Goal: Complete application form: Complete application form

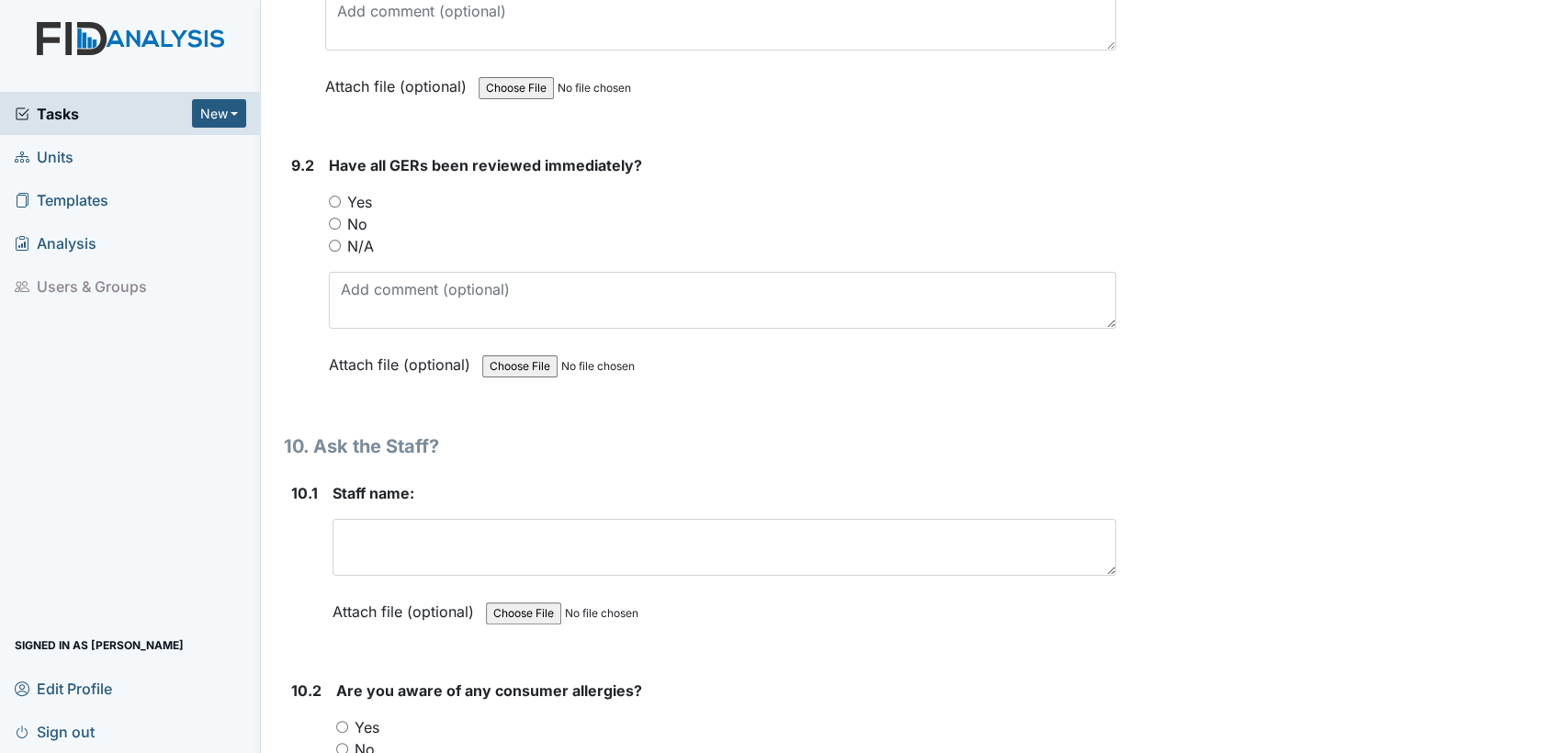
scroll to position [22702, 0]
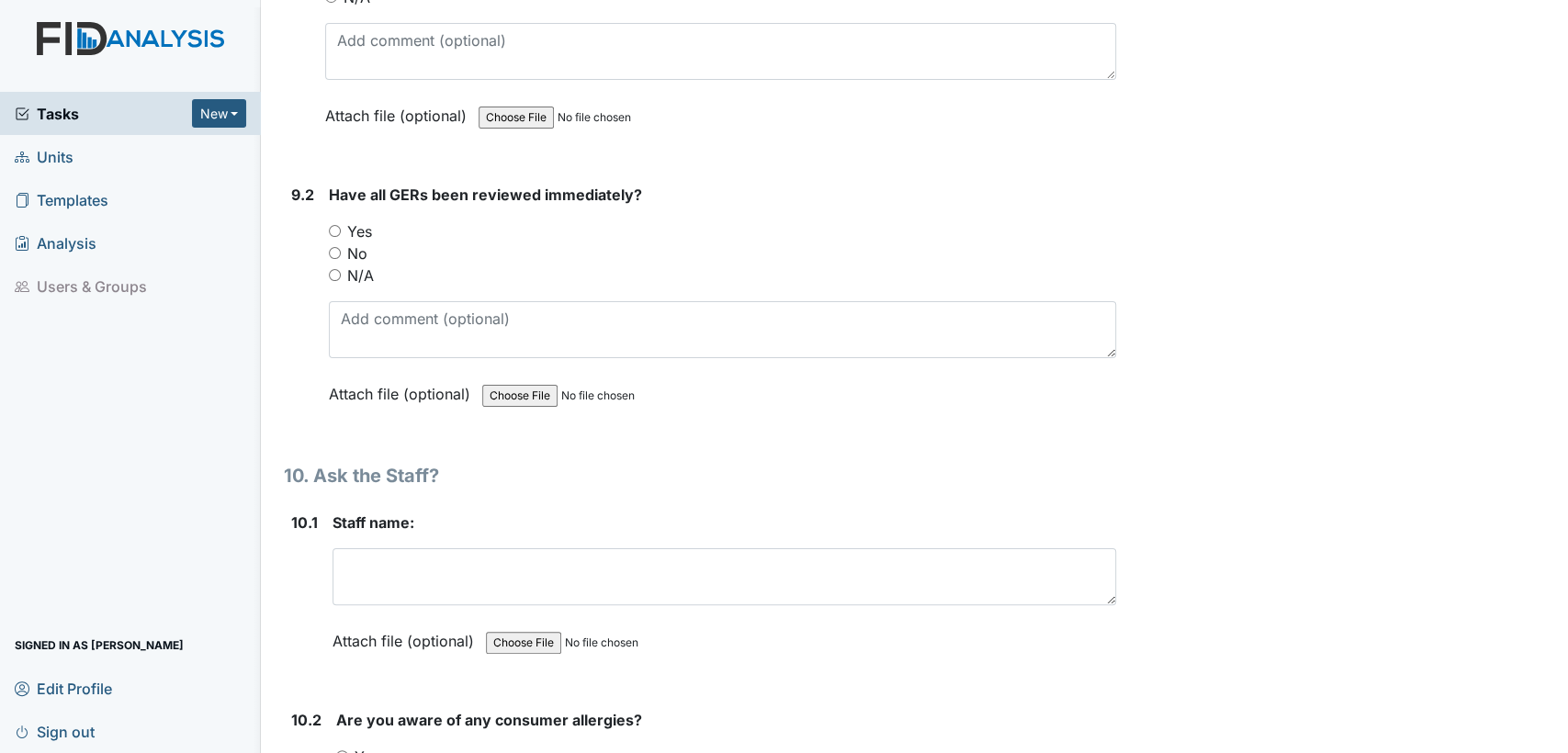
click at [338, 225] on input "Yes" at bounding box center [334, 231] width 12 height 12
radio input "true"
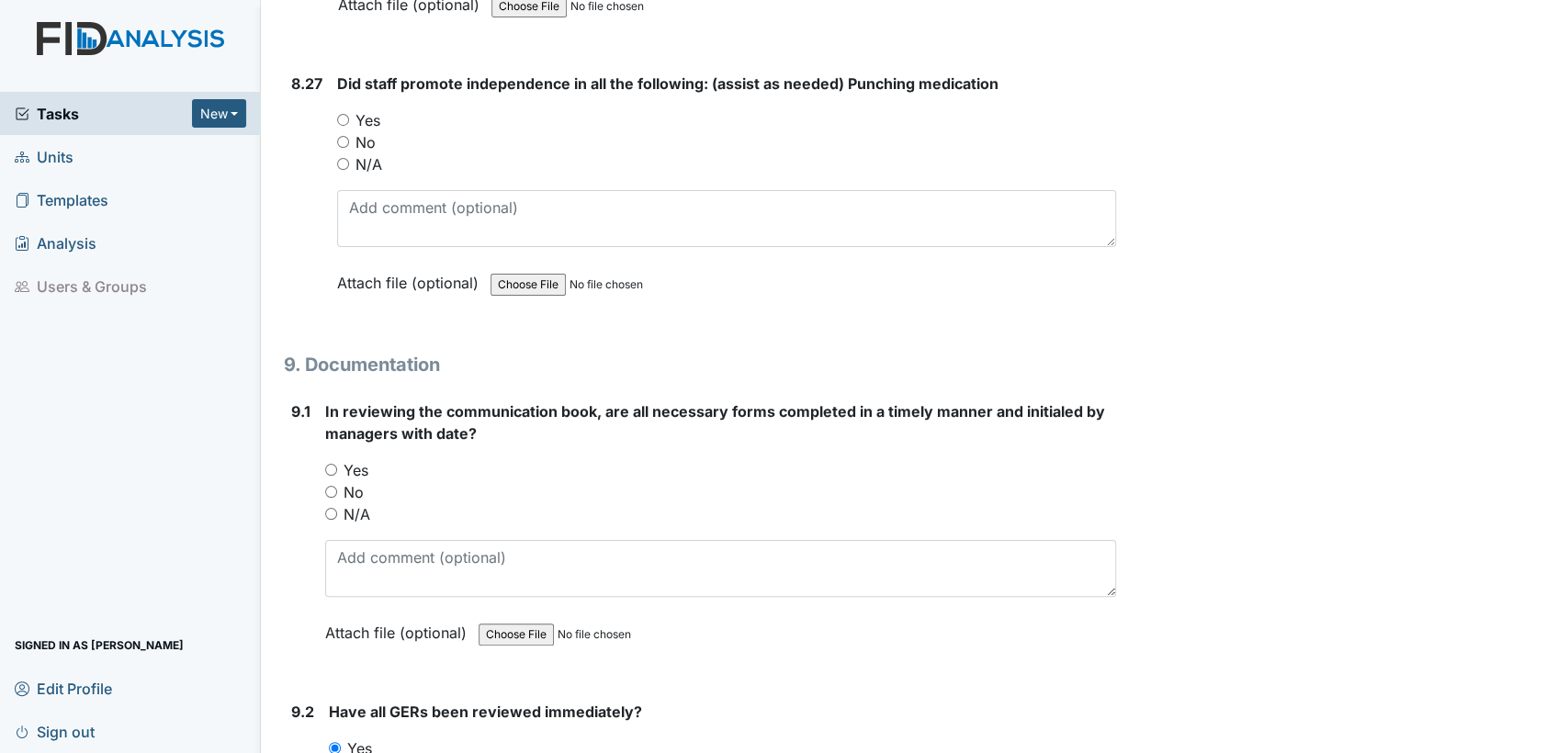
scroll to position [22130, 0]
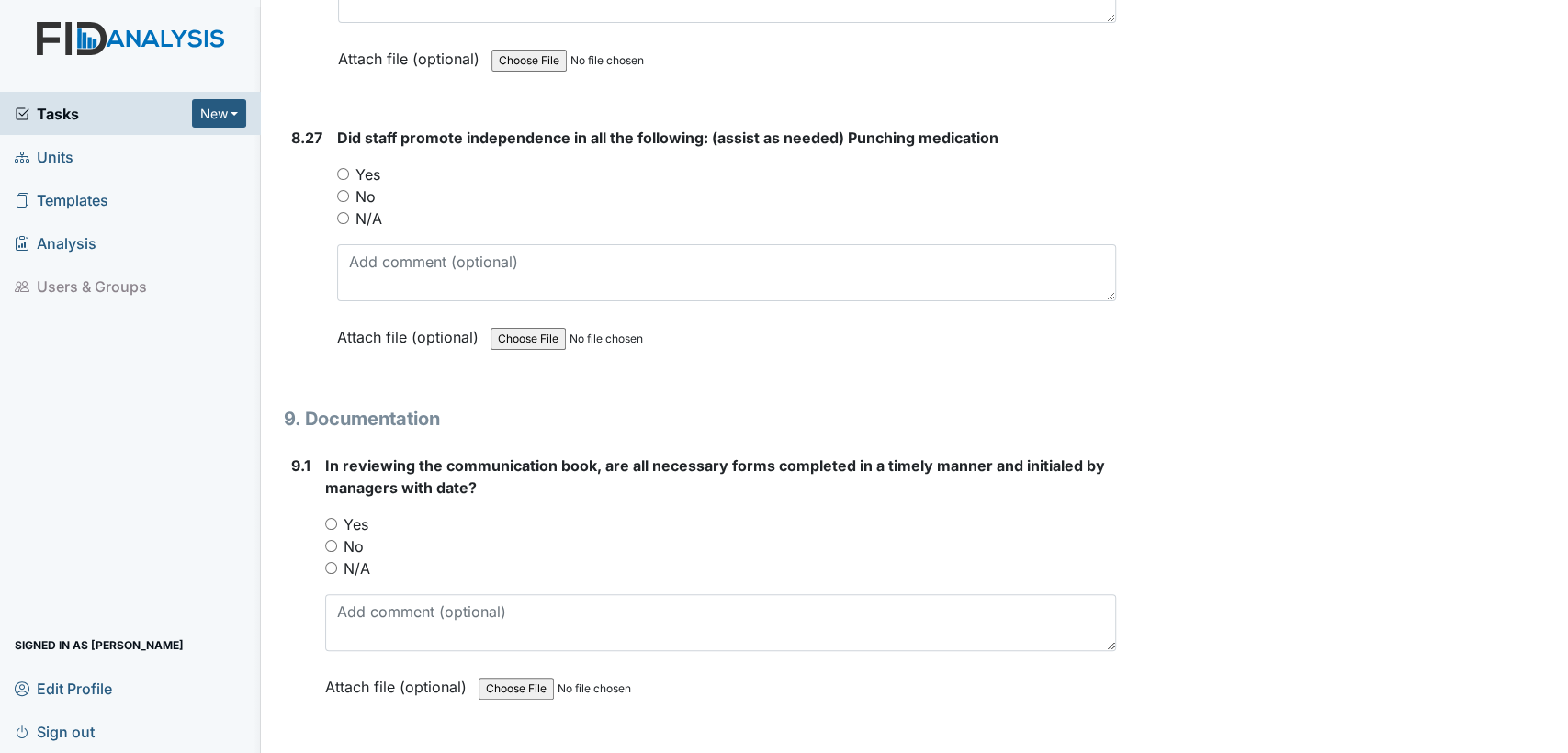
click at [330, 518] on input "Yes" at bounding box center [331, 524] width 12 height 12
radio input "true"
click at [343, 168] on input "Yes" at bounding box center [343, 174] width 12 height 12
radio input "true"
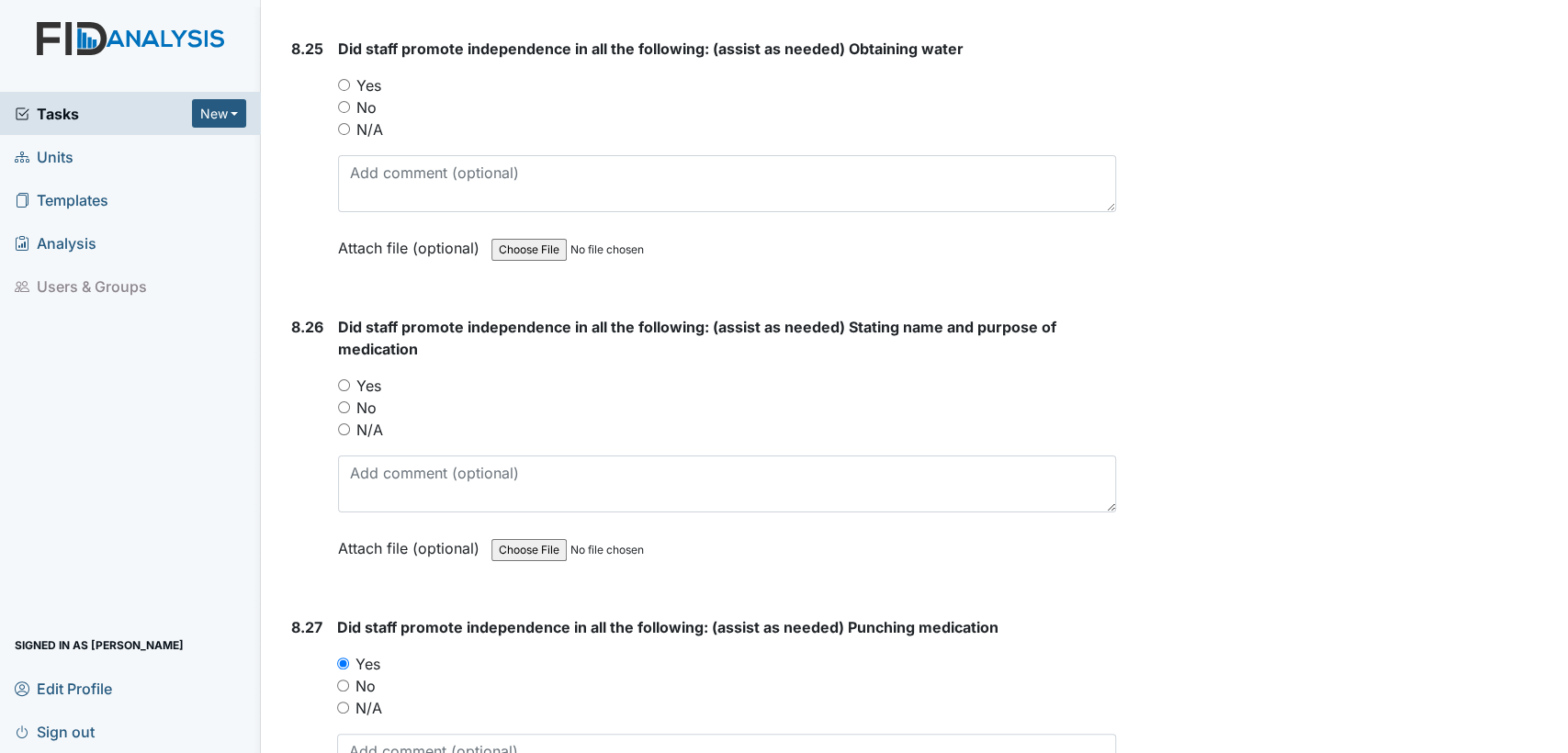
scroll to position [21587, 0]
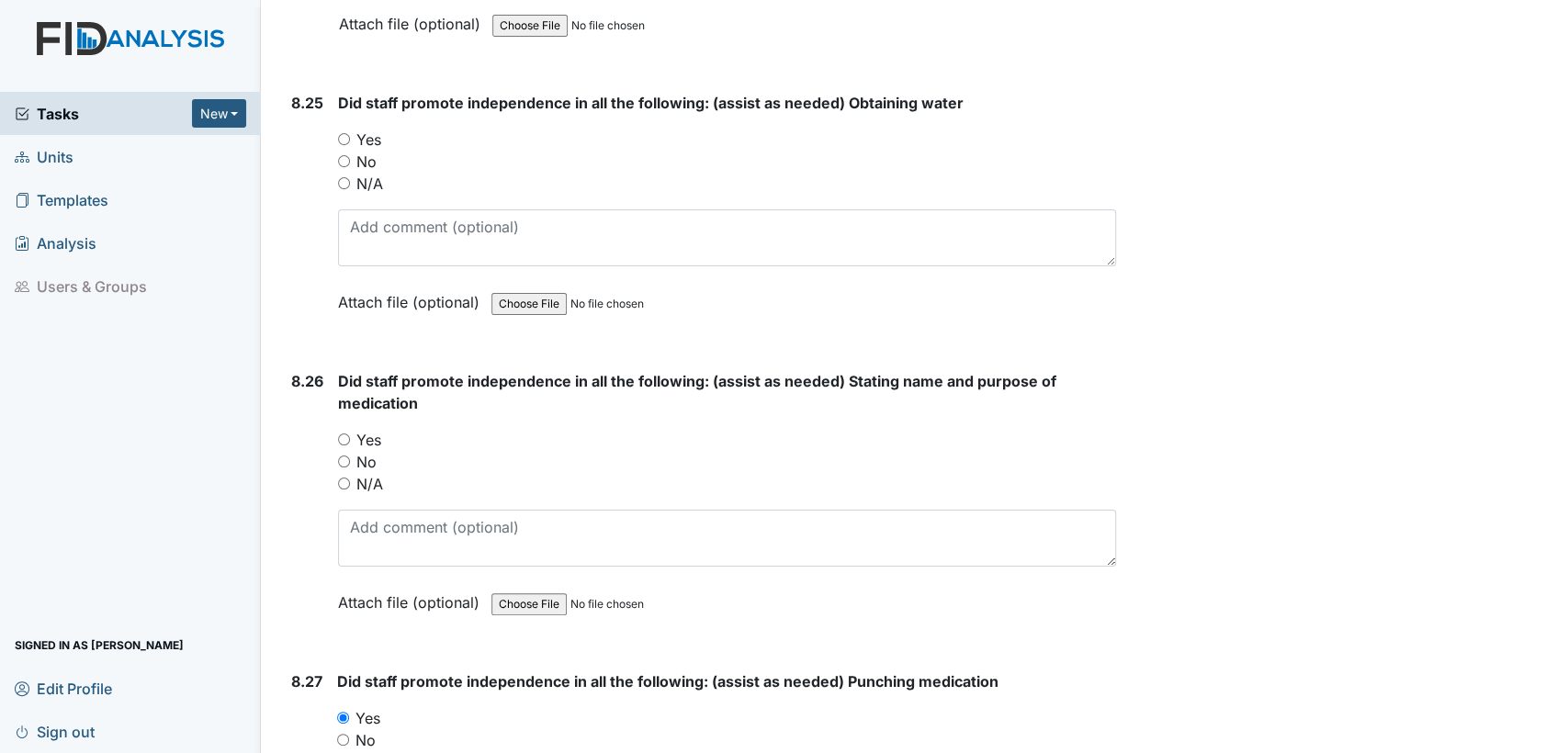
click at [344, 433] on input "Yes" at bounding box center [344, 439] width 12 height 12
radio input "true"
click at [348, 133] on input "Yes" at bounding box center [344, 139] width 12 height 12
radio input "true"
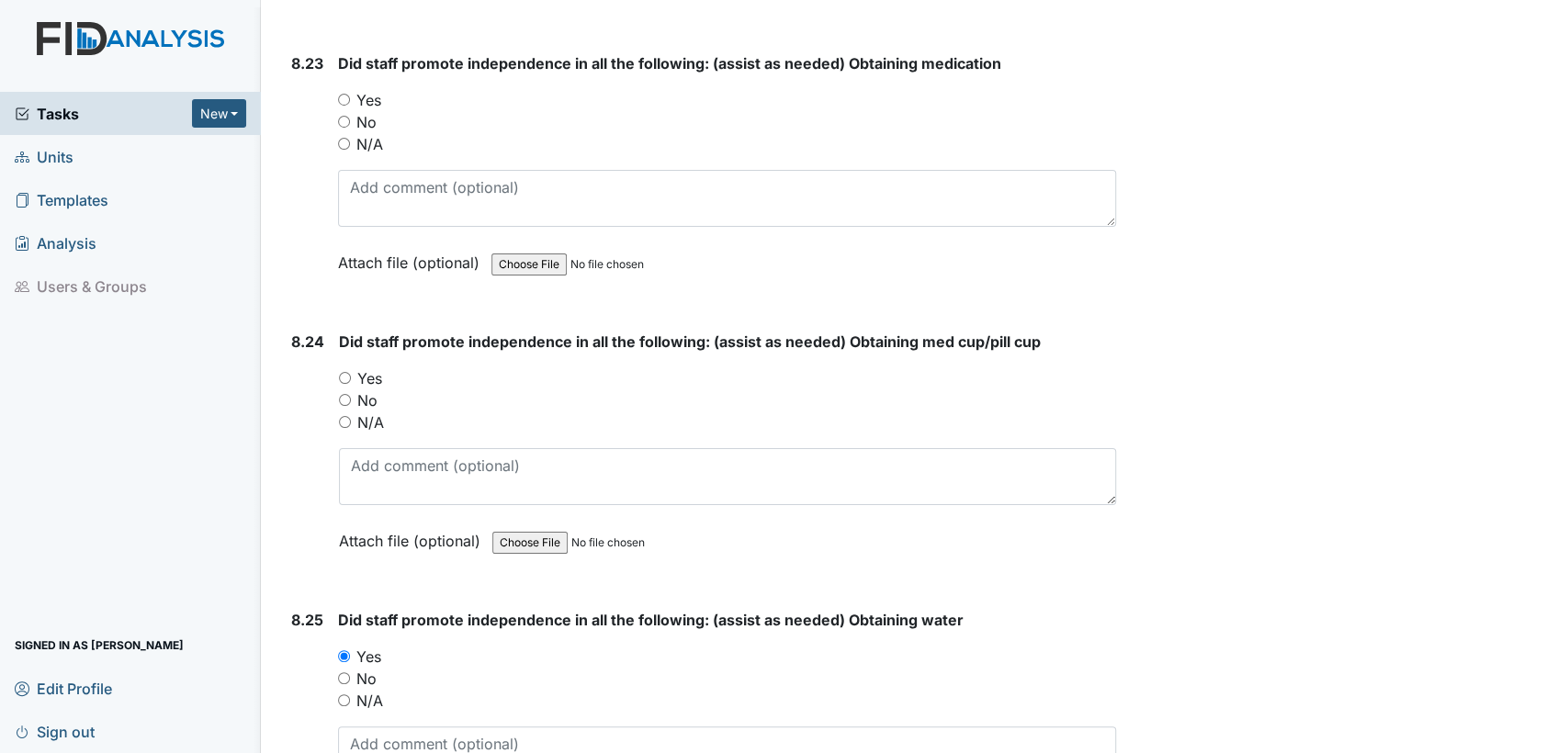
scroll to position [21001, 0]
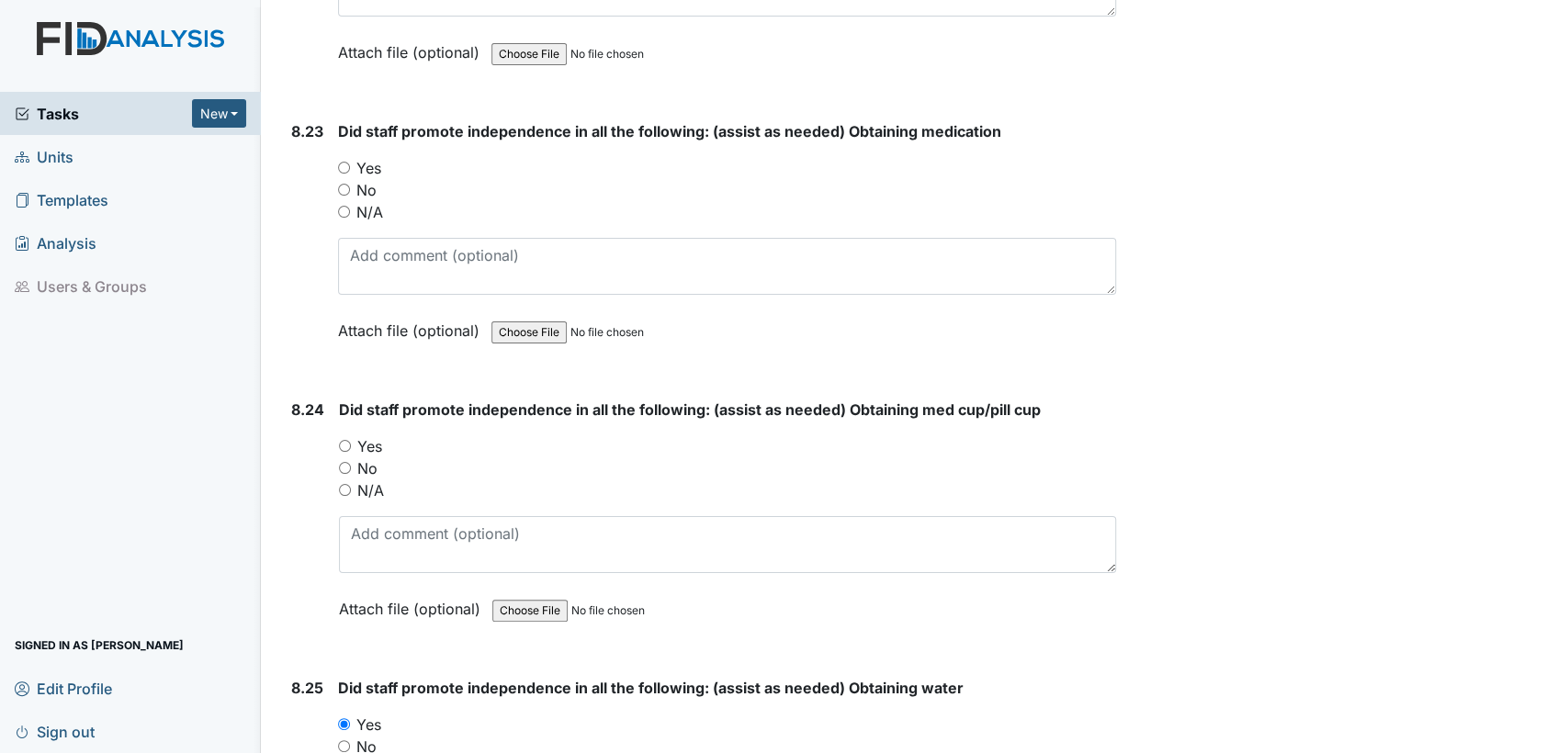
click at [343, 440] on input "Yes" at bounding box center [344, 445] width 12 height 12
radio input "true"
click at [342, 162] on input "Yes" at bounding box center [344, 167] width 12 height 12
radio input "true"
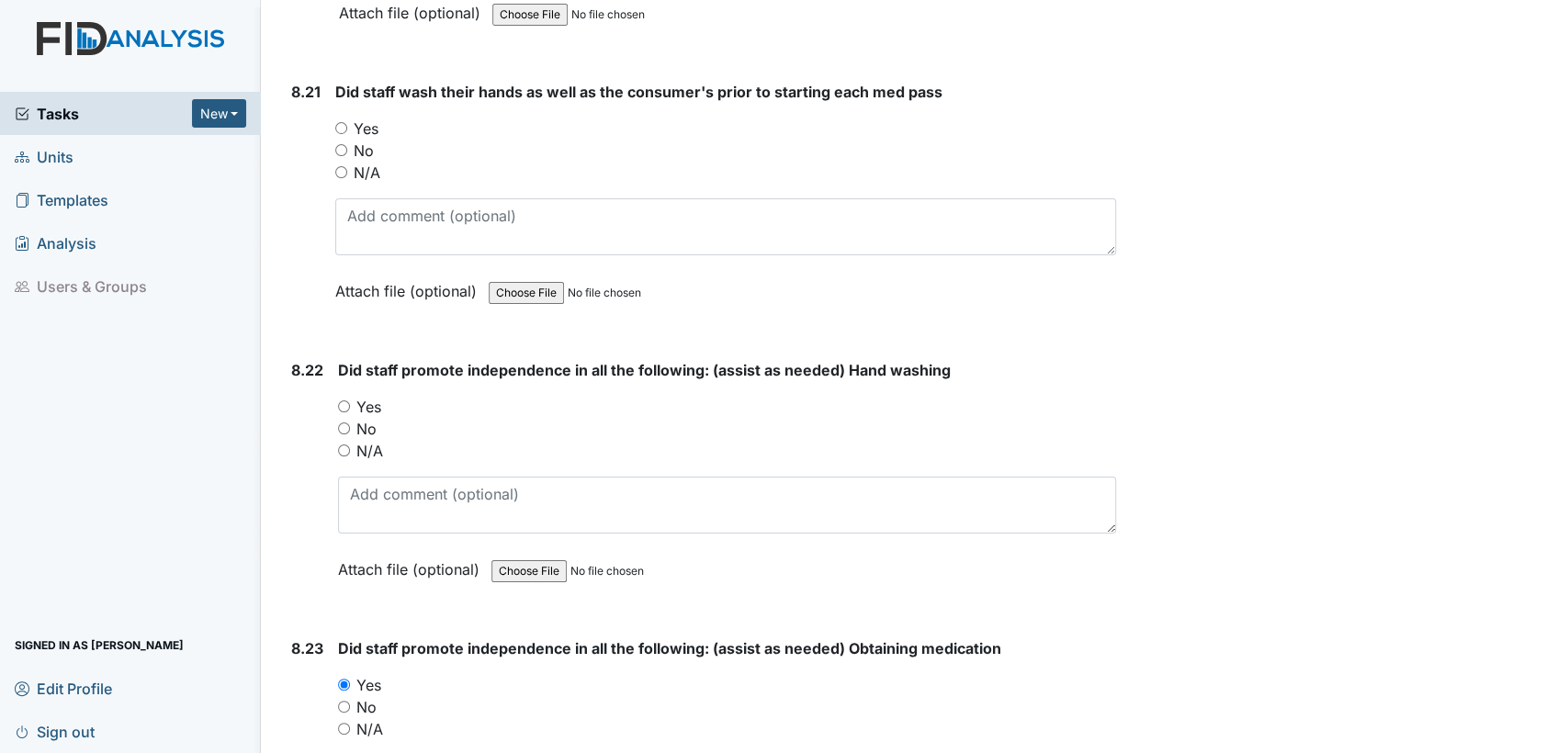
scroll to position [20470, 0]
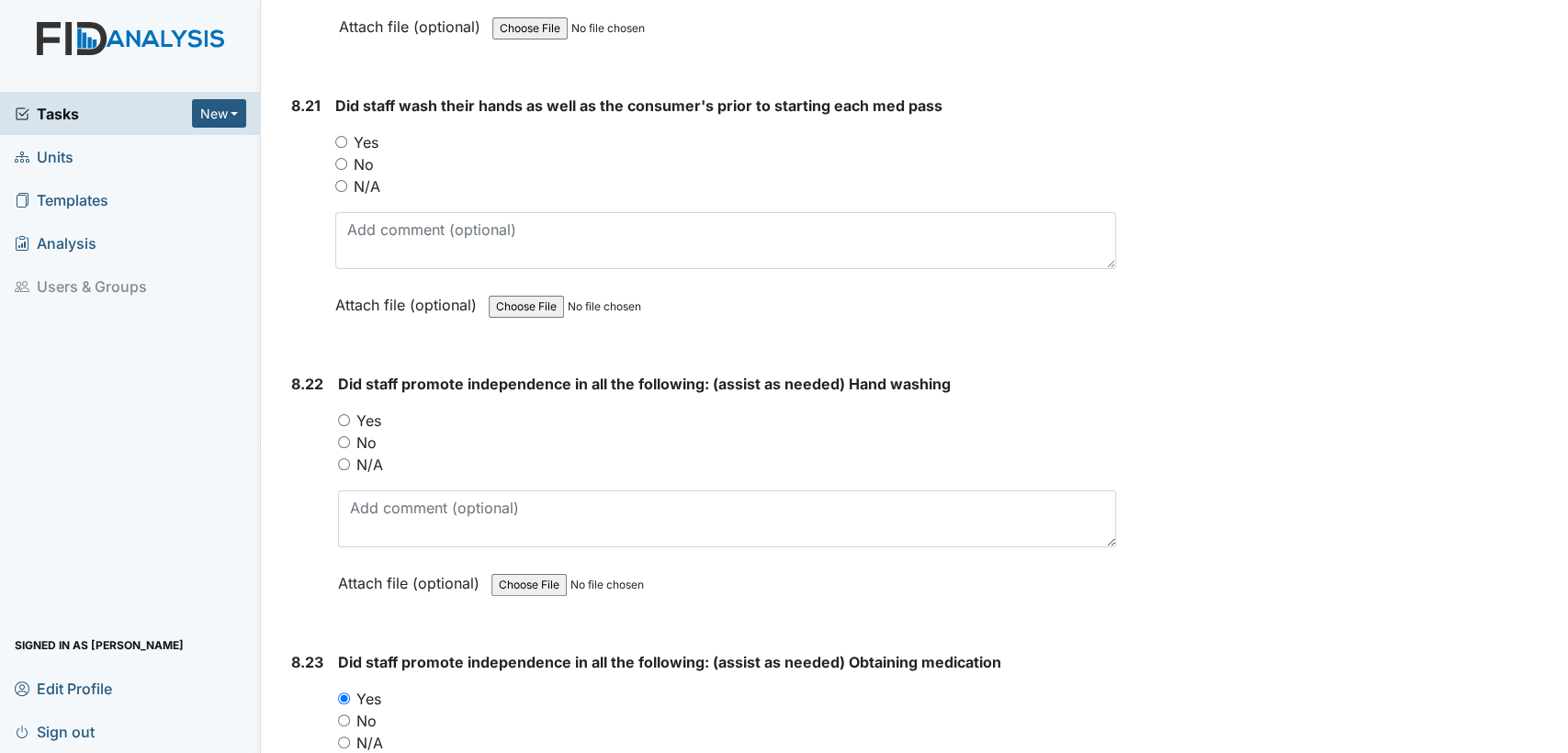
click at [344, 415] on input "Yes" at bounding box center [344, 420] width 12 height 12
radio input "true"
click at [340, 136] on input "Yes" at bounding box center [341, 141] width 12 height 12
radio input "true"
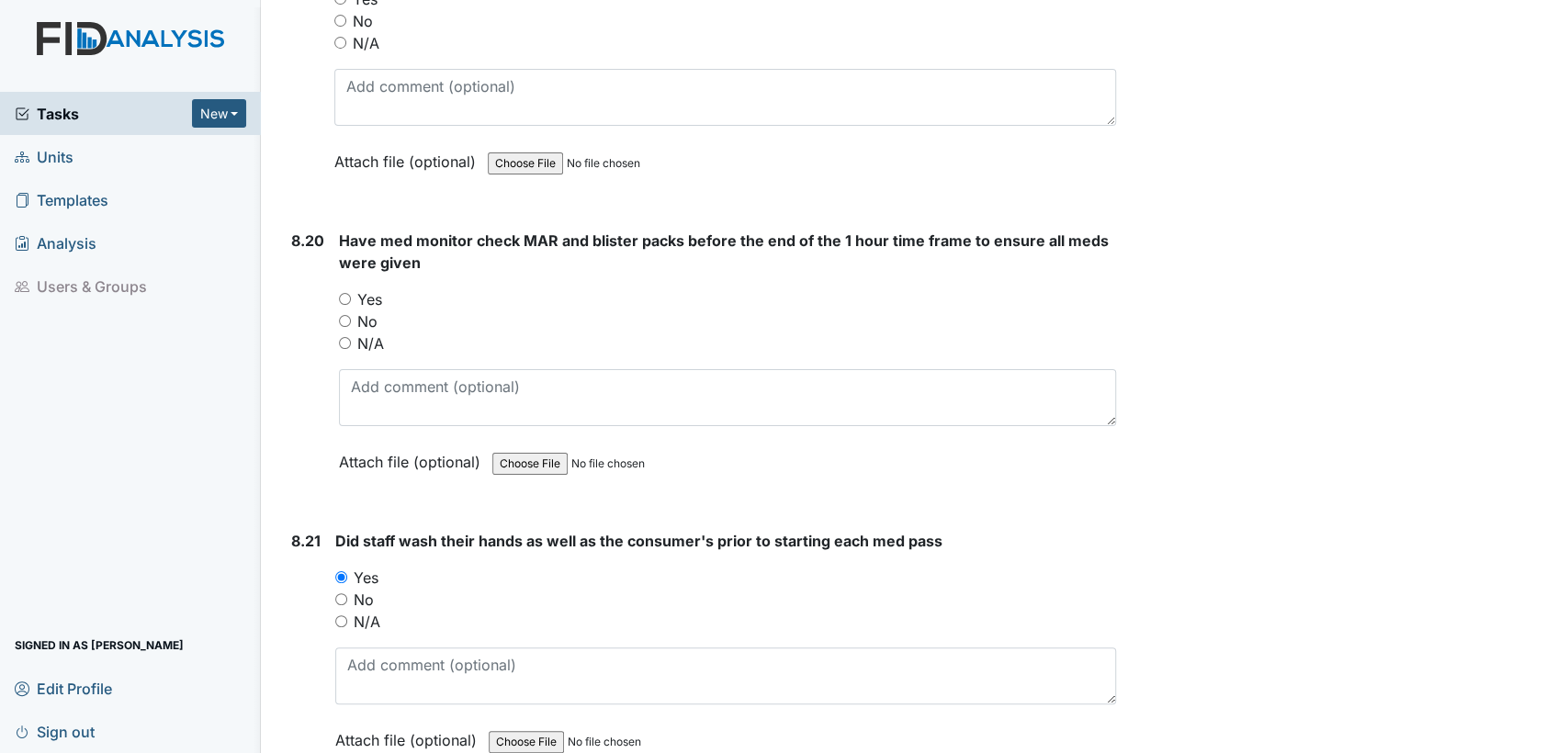
scroll to position [19994, 0]
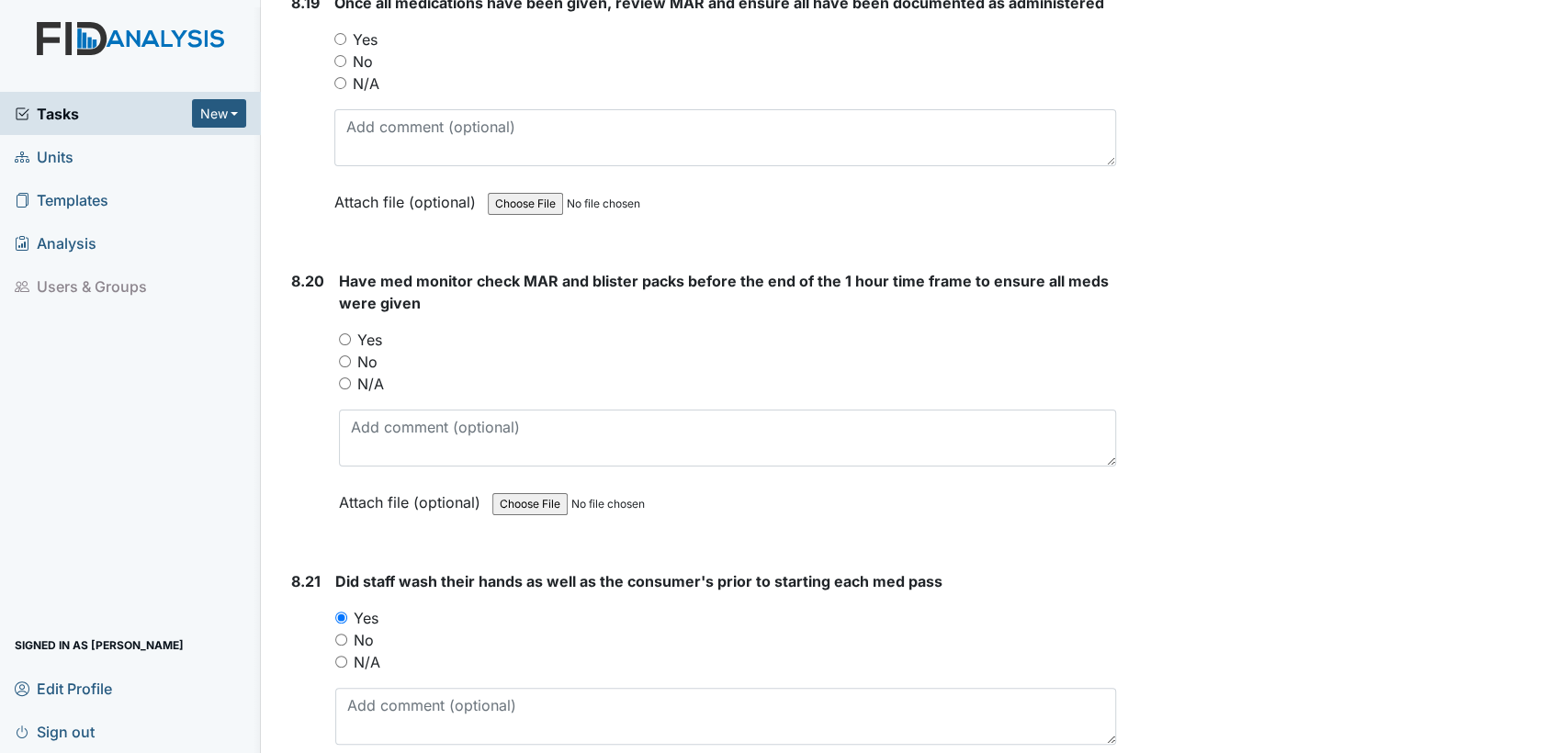
click at [341, 334] on input "Yes" at bounding box center [344, 339] width 12 height 12
radio input "true"
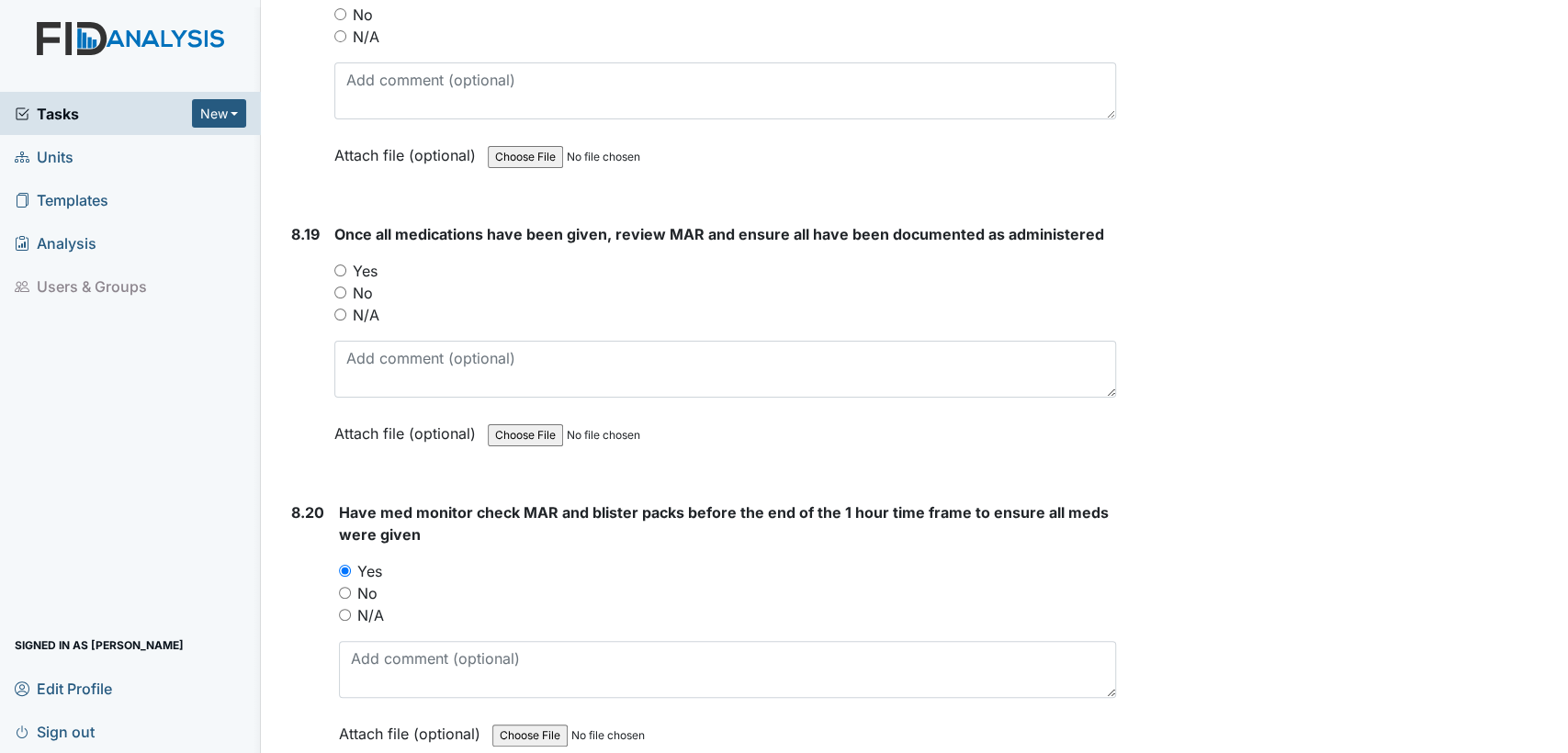
scroll to position [19626, 0]
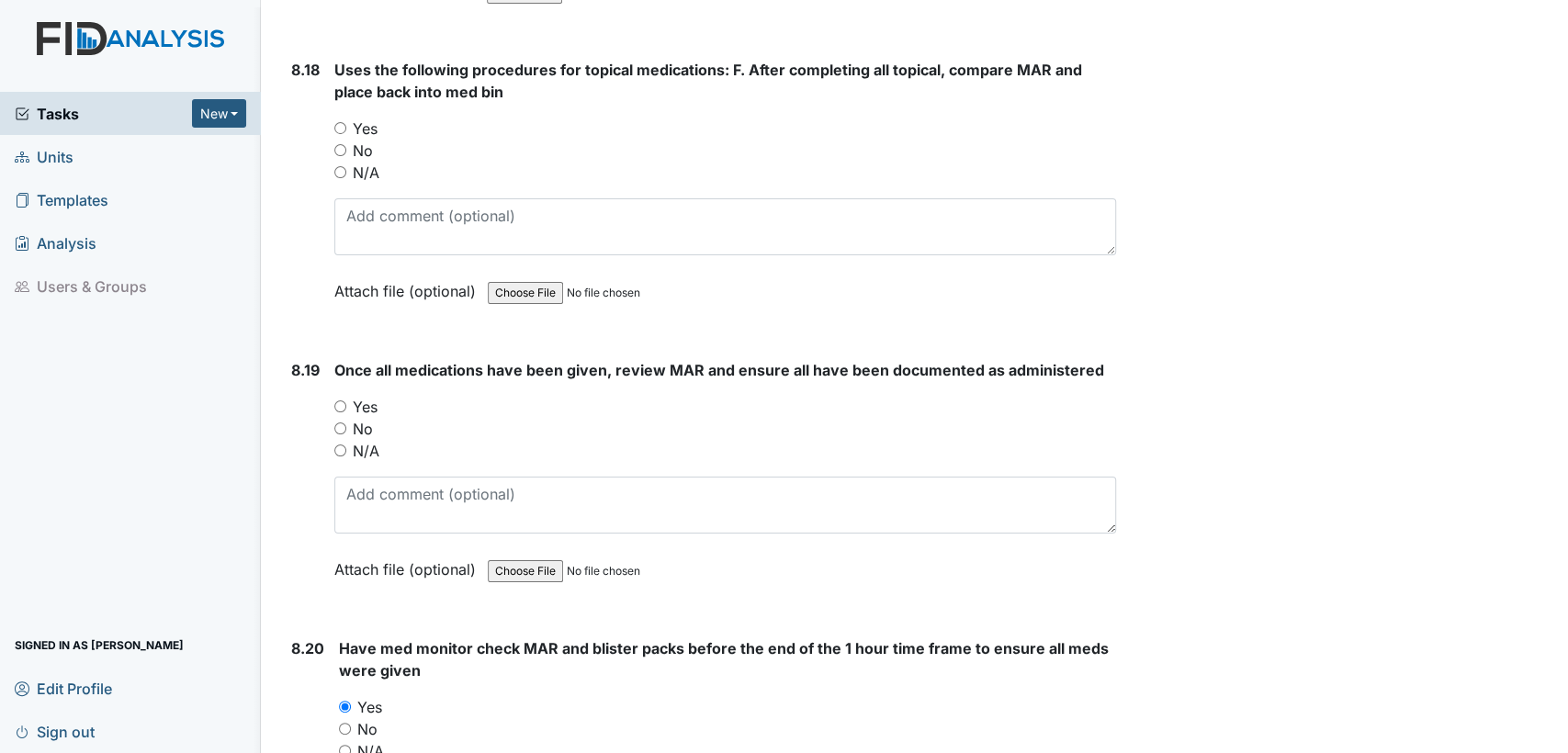
click at [338, 401] on input "Yes" at bounding box center [340, 407] width 12 height 12
radio input "true"
click at [338, 166] on input "N/A" at bounding box center [340, 172] width 12 height 12
radio input "true"
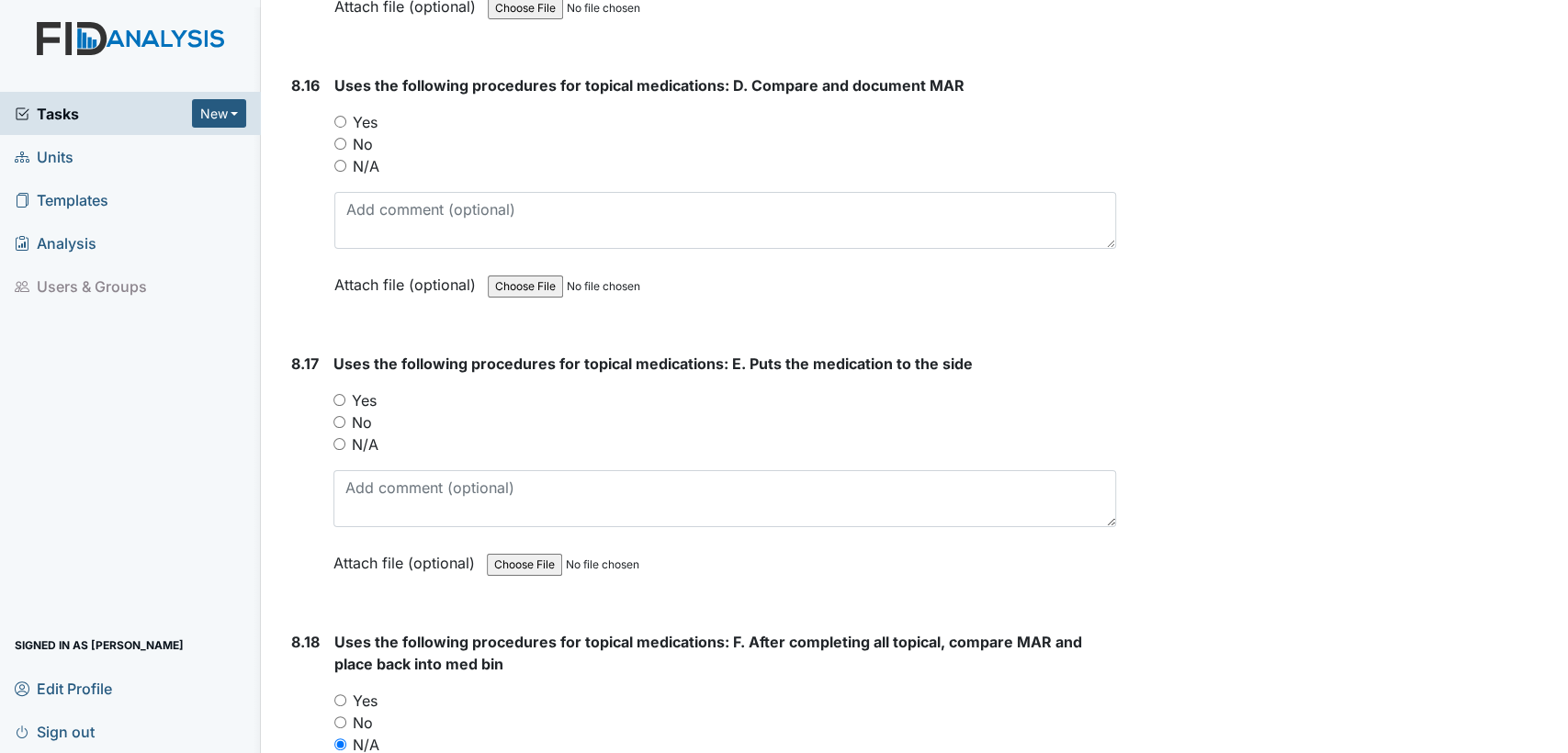
scroll to position [18972, 0]
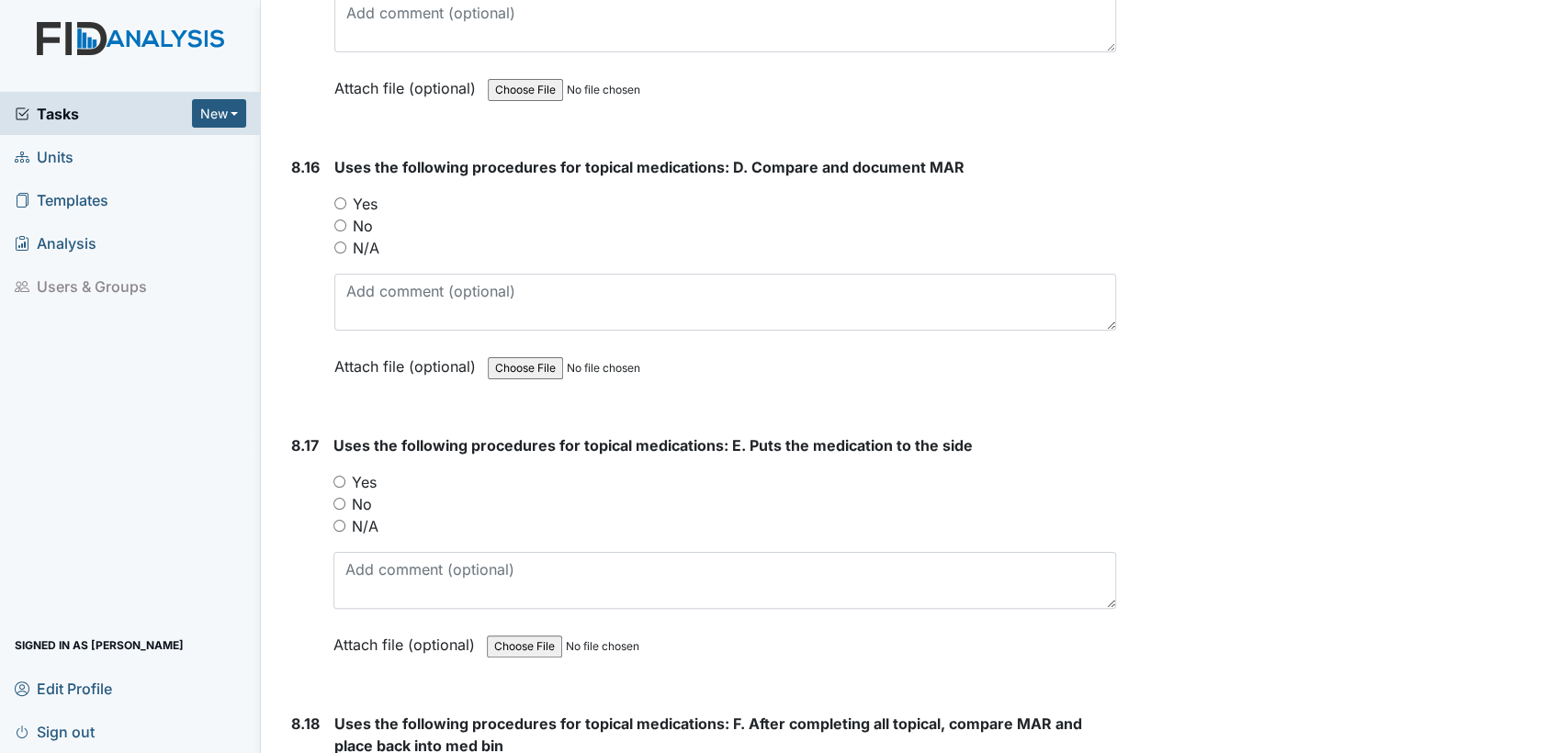
click at [339, 520] on input "N/A" at bounding box center [339, 526] width 12 height 12
radio input "true"
click at [337, 242] on input "N/A" at bounding box center [340, 248] width 12 height 12
radio input "true"
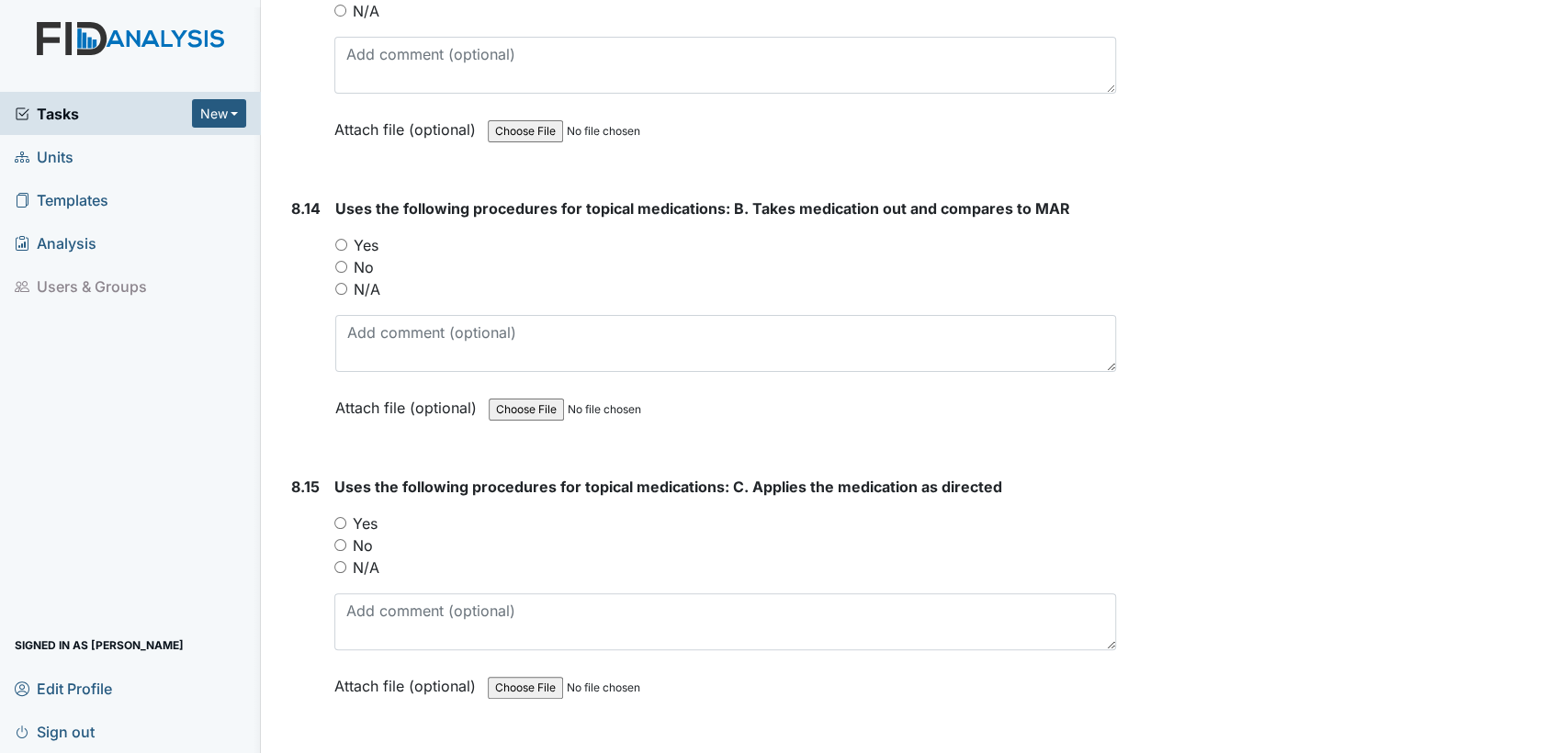
scroll to position [18265, 0]
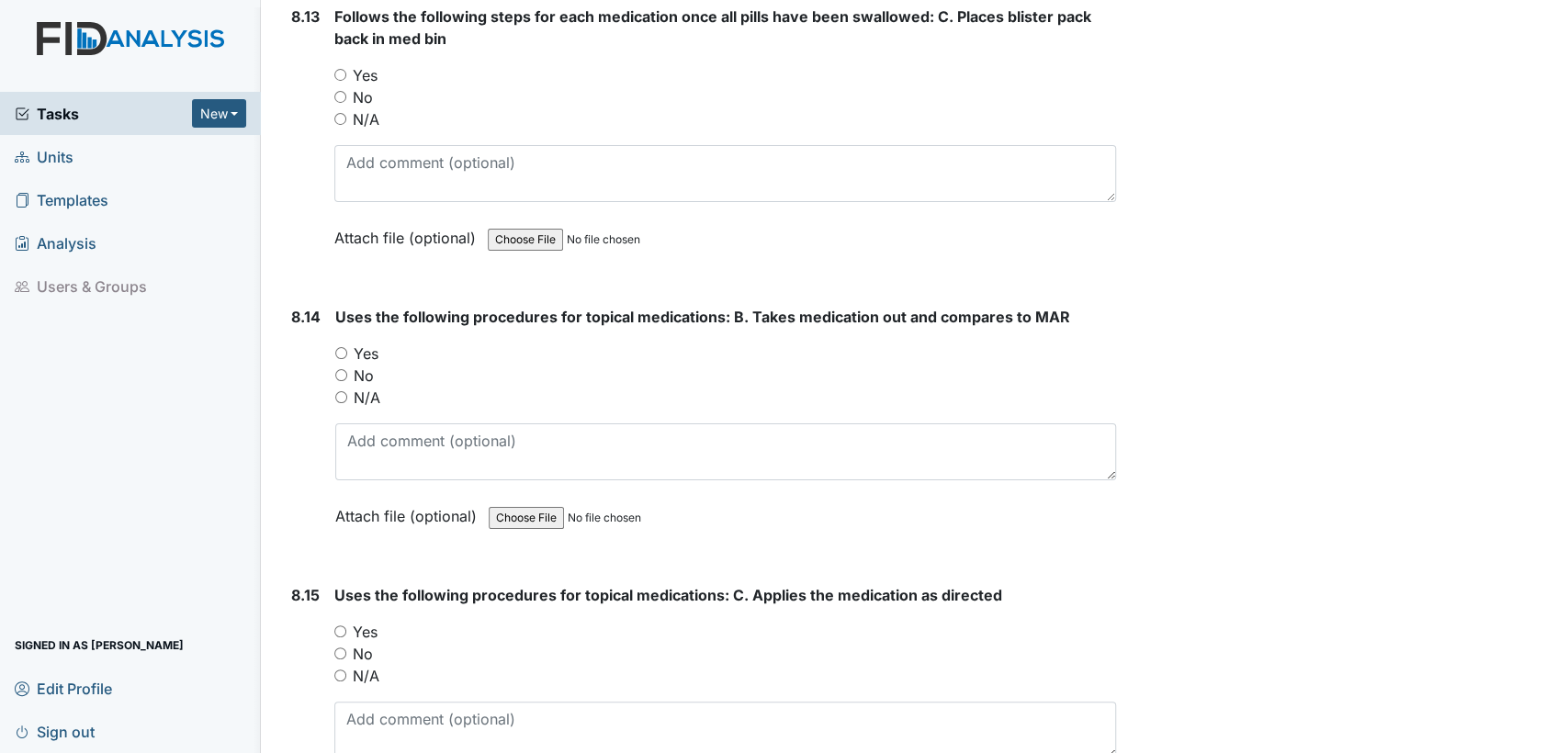
click at [341, 670] on input "N/A" at bounding box center [340, 675] width 12 height 12
radio input "true"
click at [344, 392] on input "N/A" at bounding box center [341, 397] width 12 height 12
radio input "true"
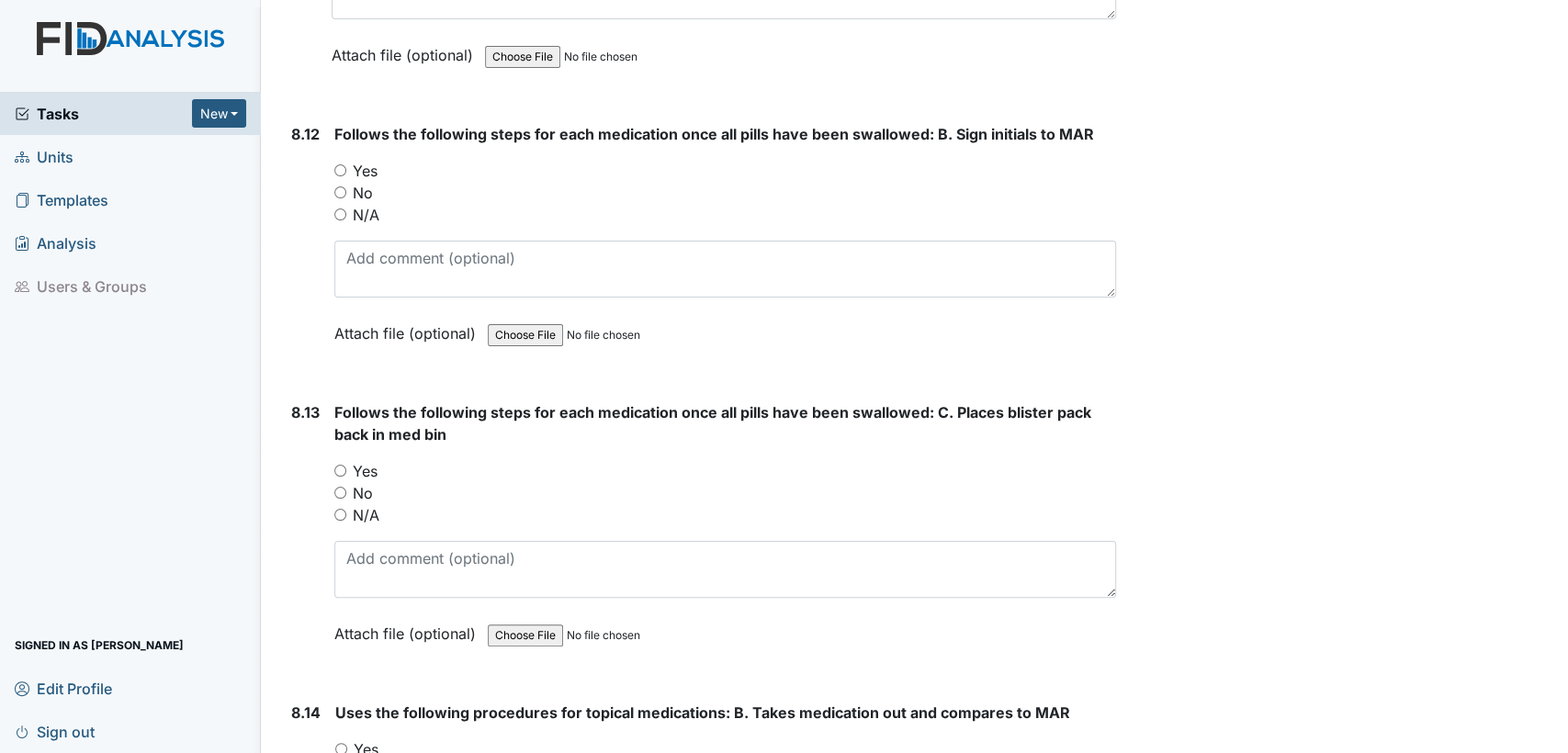
scroll to position [17829, 0]
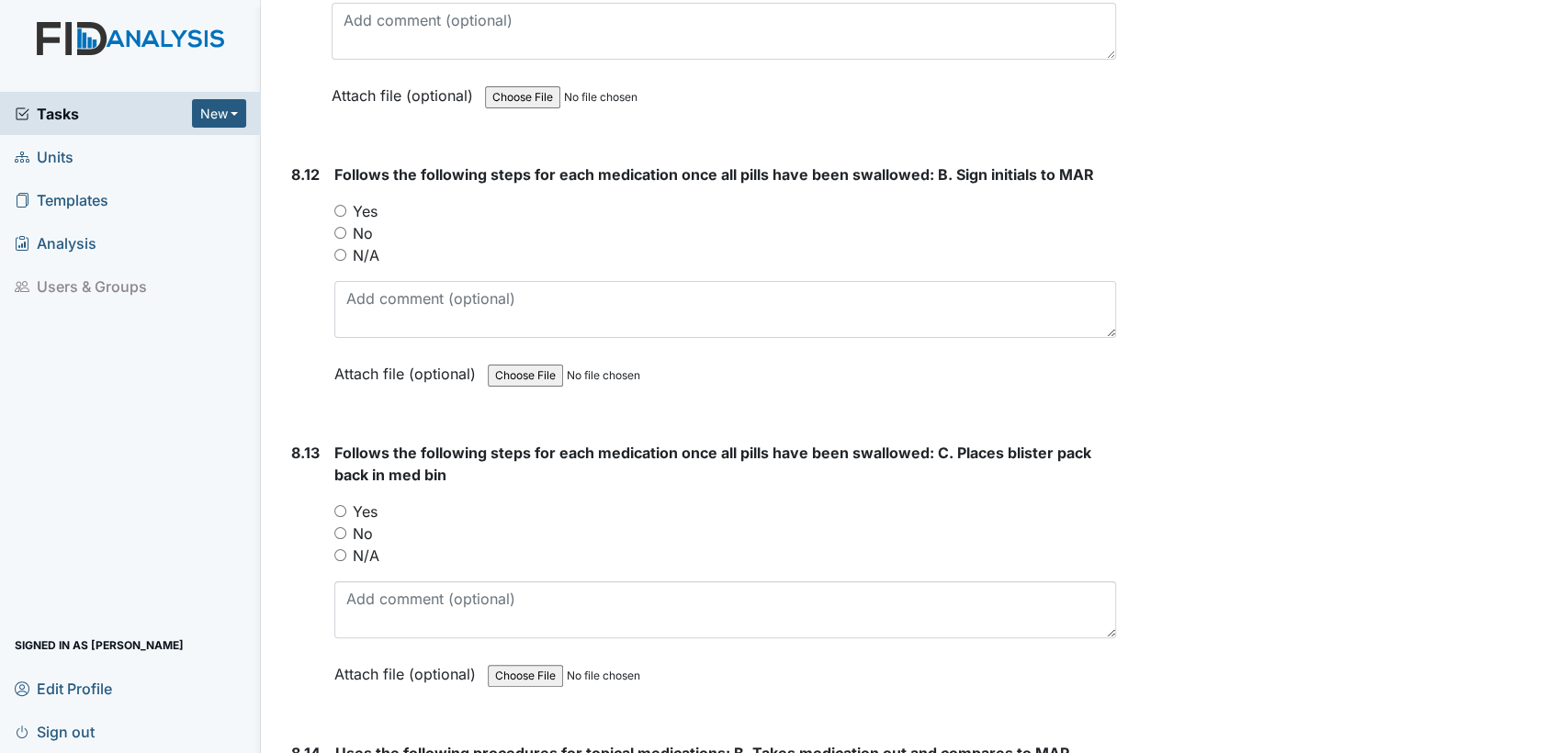
click at [341, 205] on input "Yes" at bounding box center [340, 211] width 12 height 12
radio input "true"
click at [338, 249] on input "N/A" at bounding box center [340, 255] width 12 height 12
radio input "true"
click at [343, 550] on input "N/A" at bounding box center [340, 555] width 12 height 12
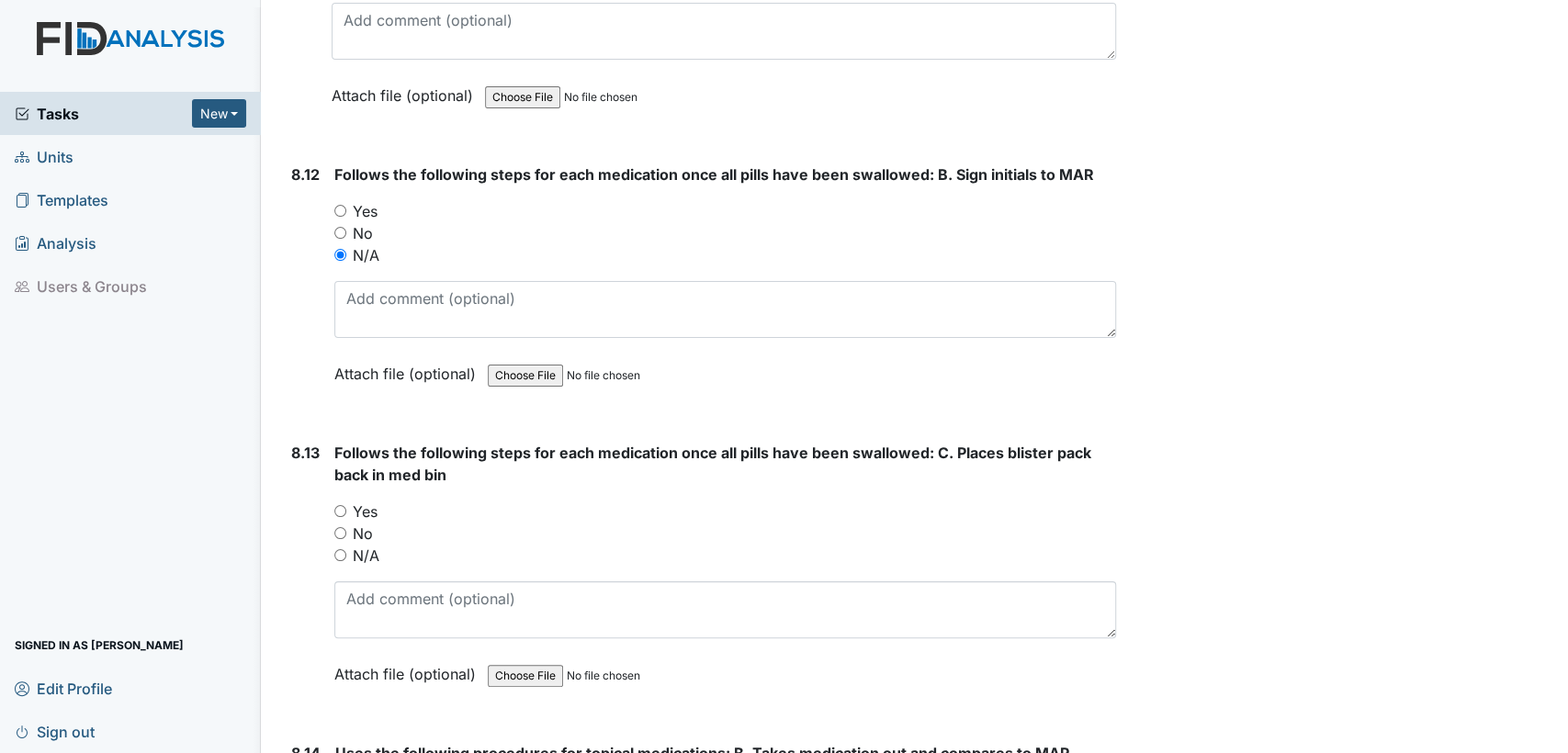
radio input "true"
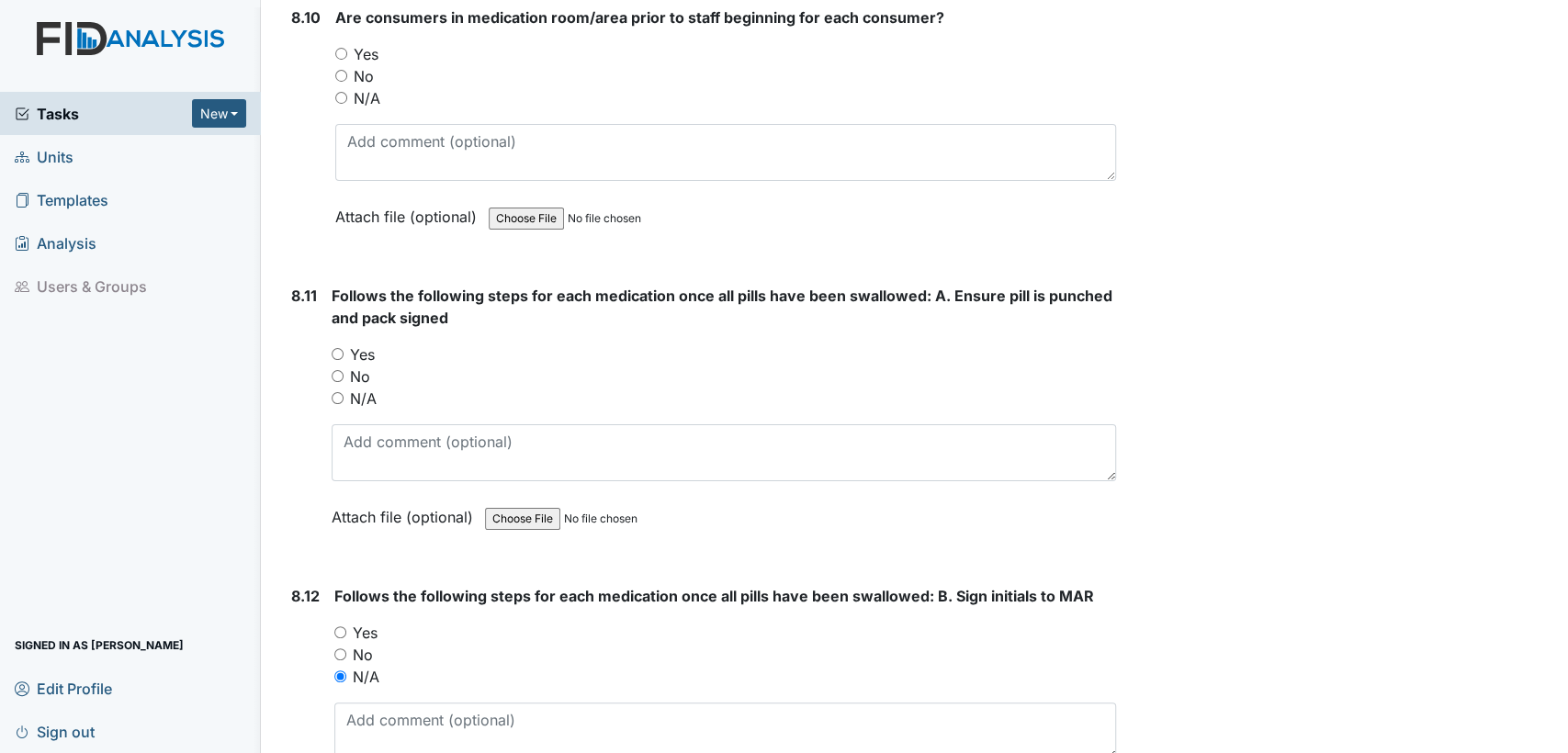
scroll to position [17367, 0]
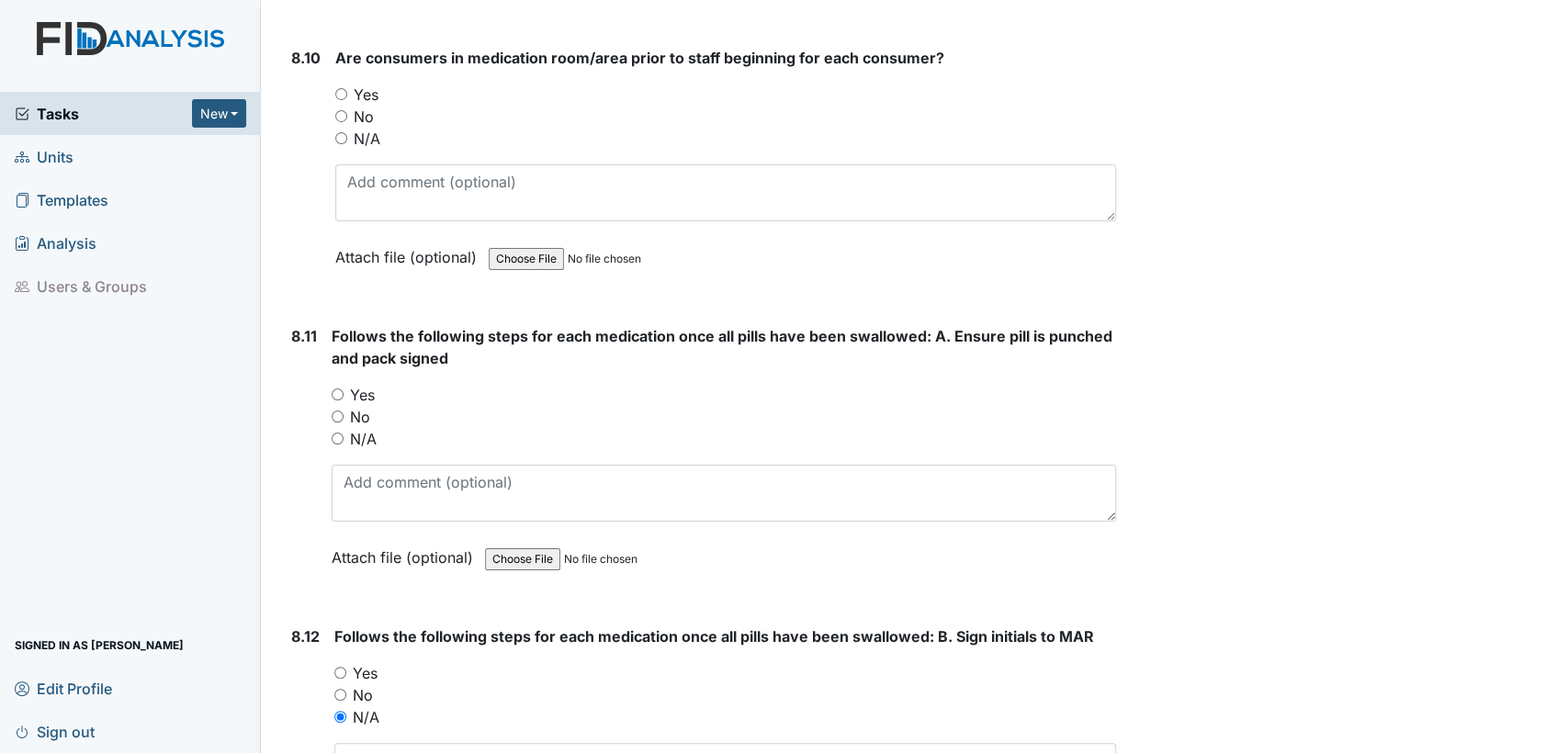
click at [338, 432] on input "N/A" at bounding box center [337, 438] width 12 height 12
radio input "true"
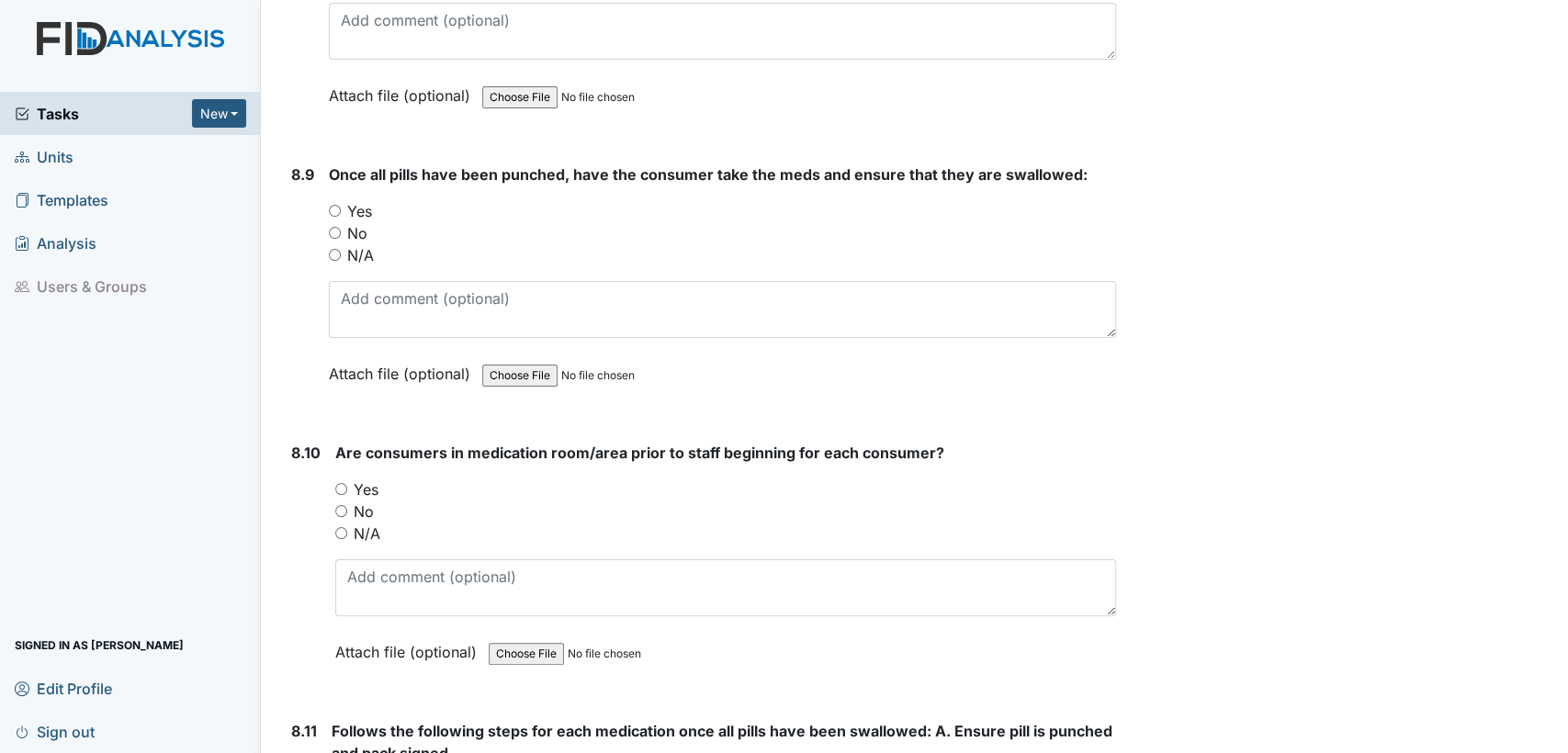
scroll to position [16944, 0]
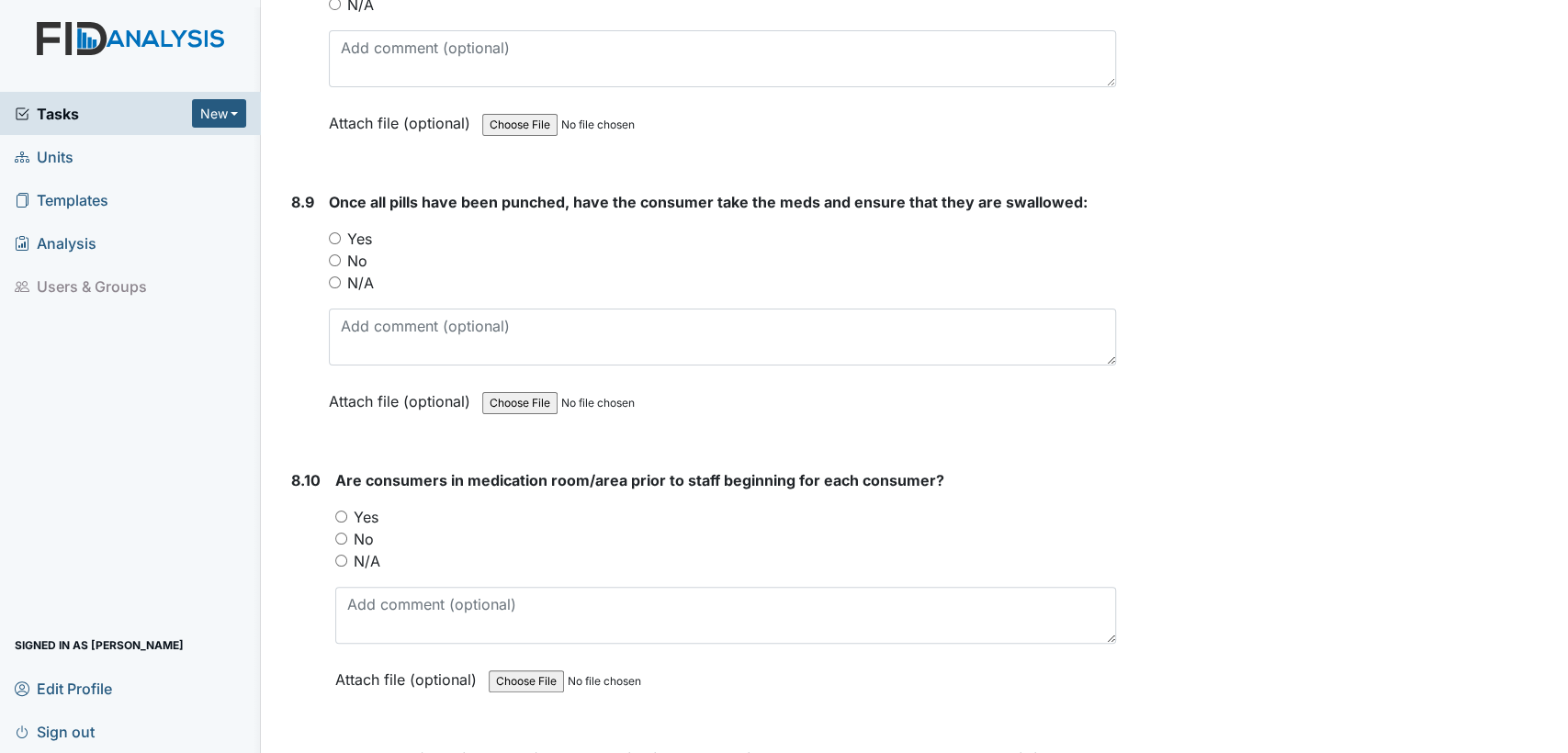
click at [343, 511] on input "Yes" at bounding box center [341, 516] width 12 height 12
radio input "true"
click at [332, 276] on input "N/A" at bounding box center [334, 282] width 12 height 12
radio input "true"
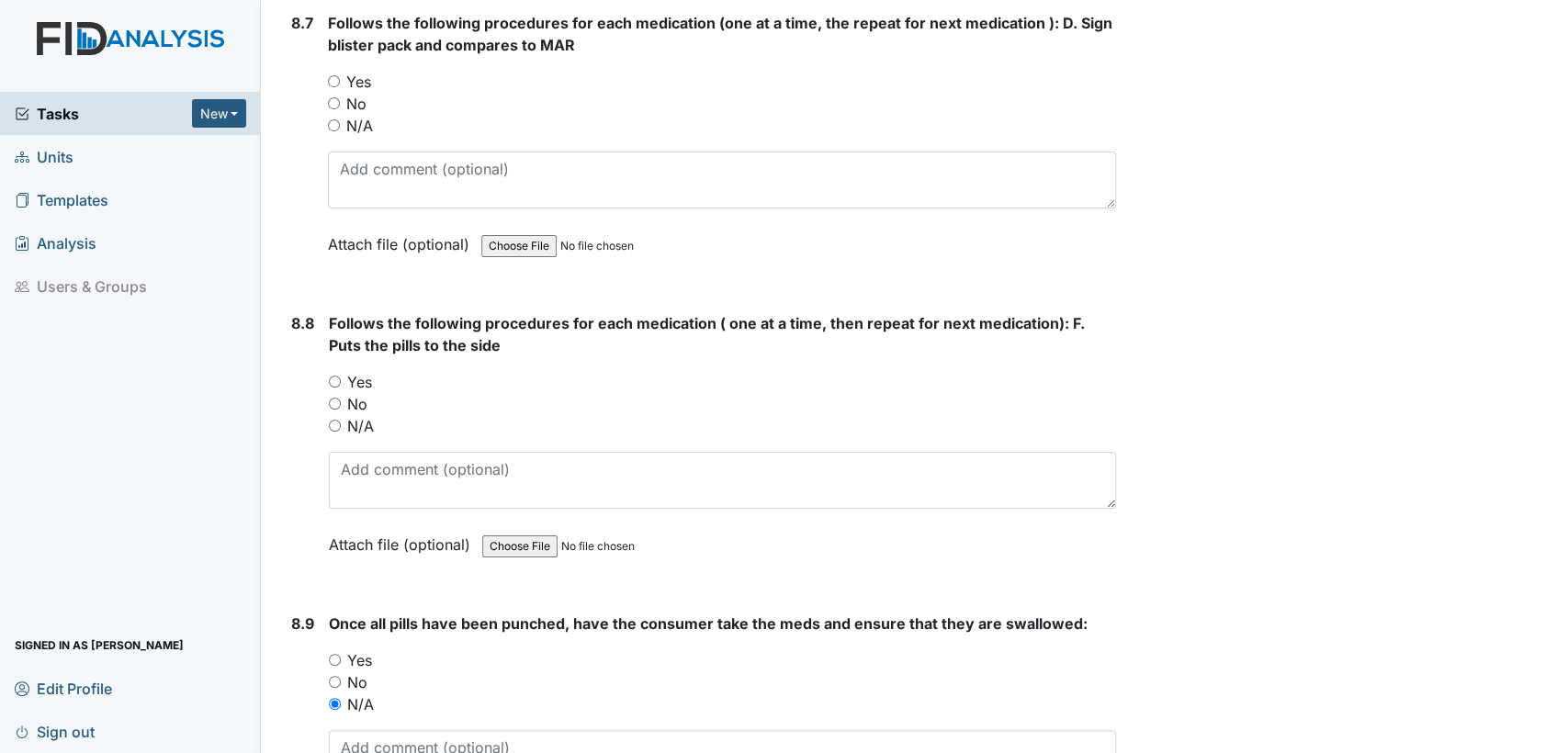
scroll to position [16332, 0]
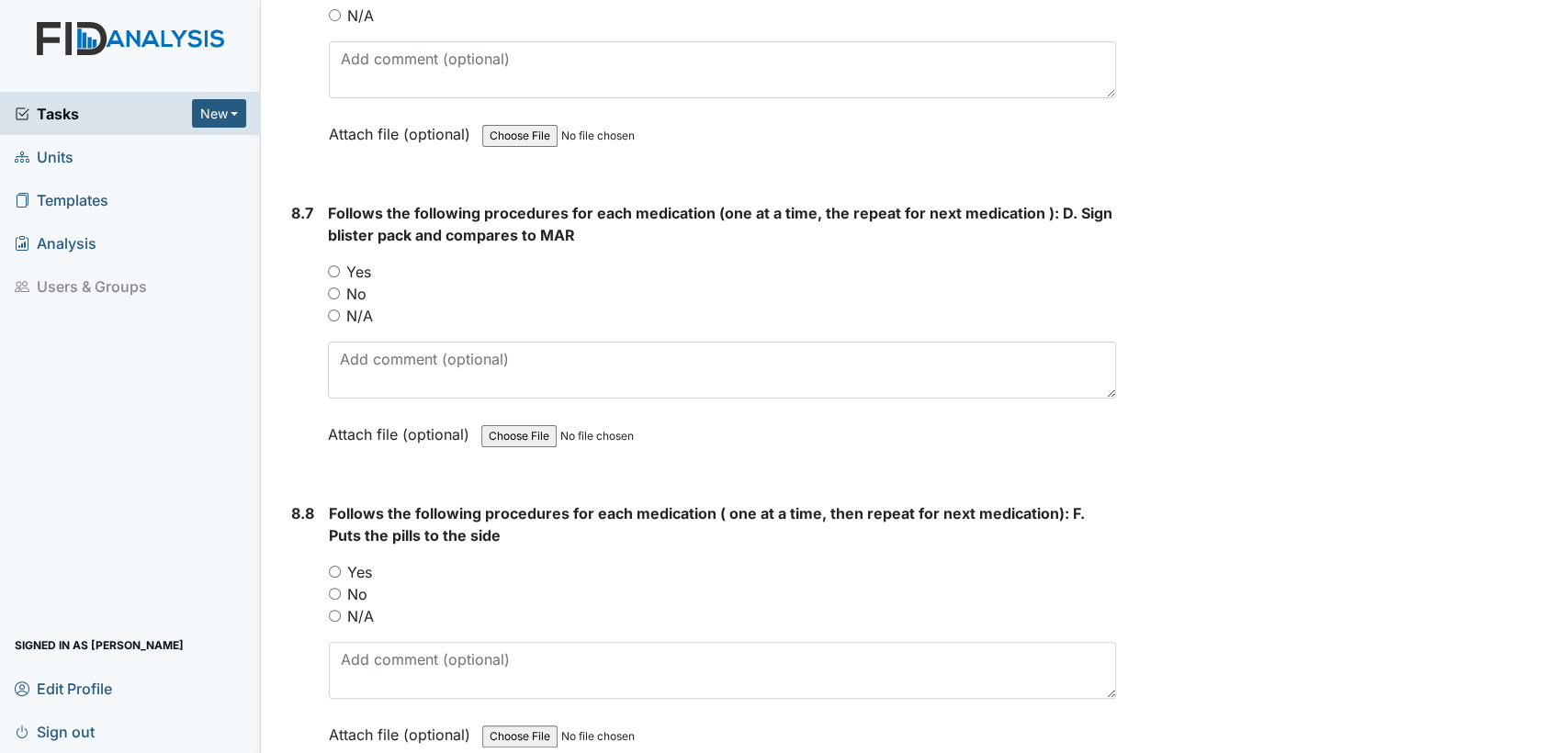
click at [340, 610] on input "N/A" at bounding box center [334, 615] width 12 height 12
radio input "true"
click at [328, 310] on input "N/A" at bounding box center [333, 315] width 12 height 12
radio input "true"
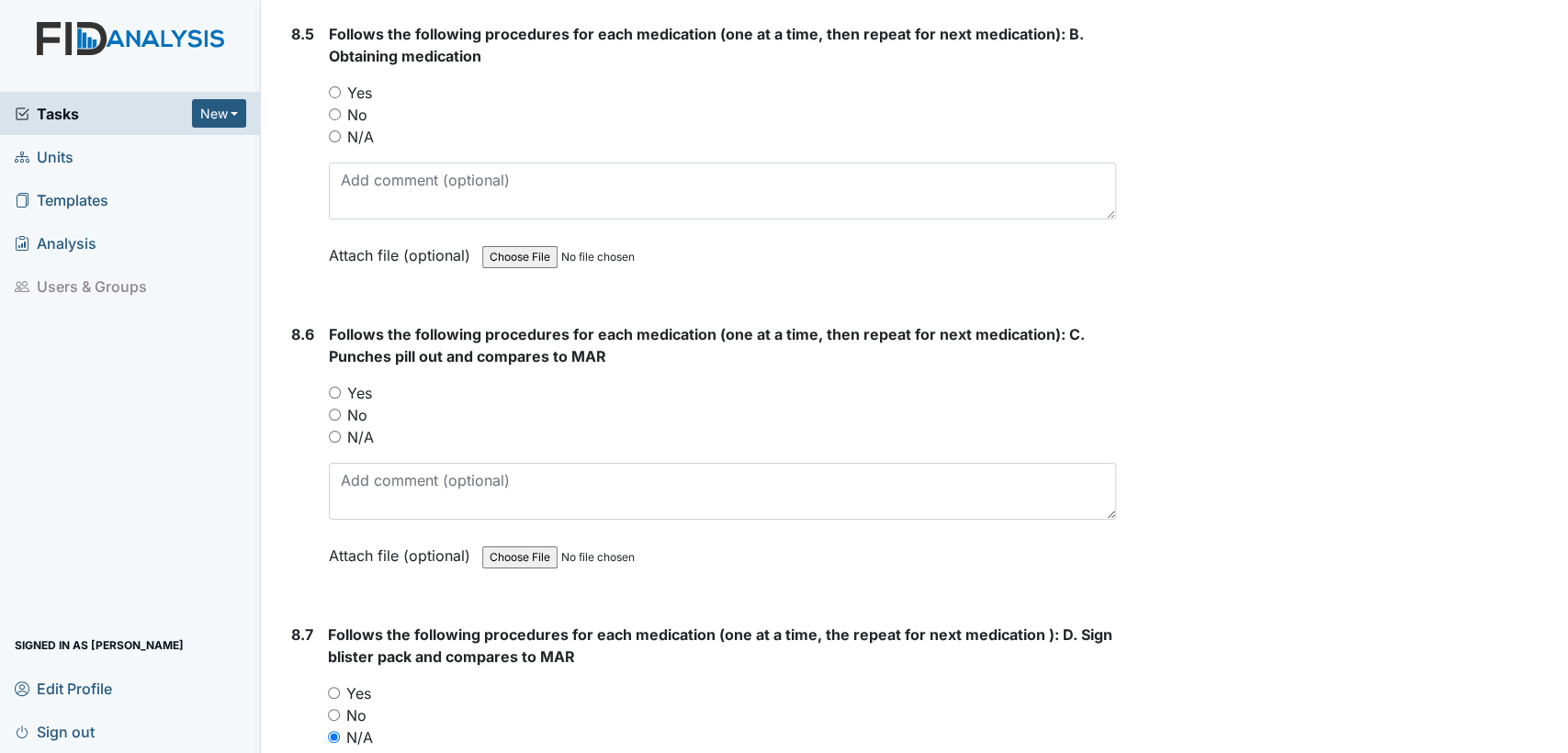
scroll to position [15788, 0]
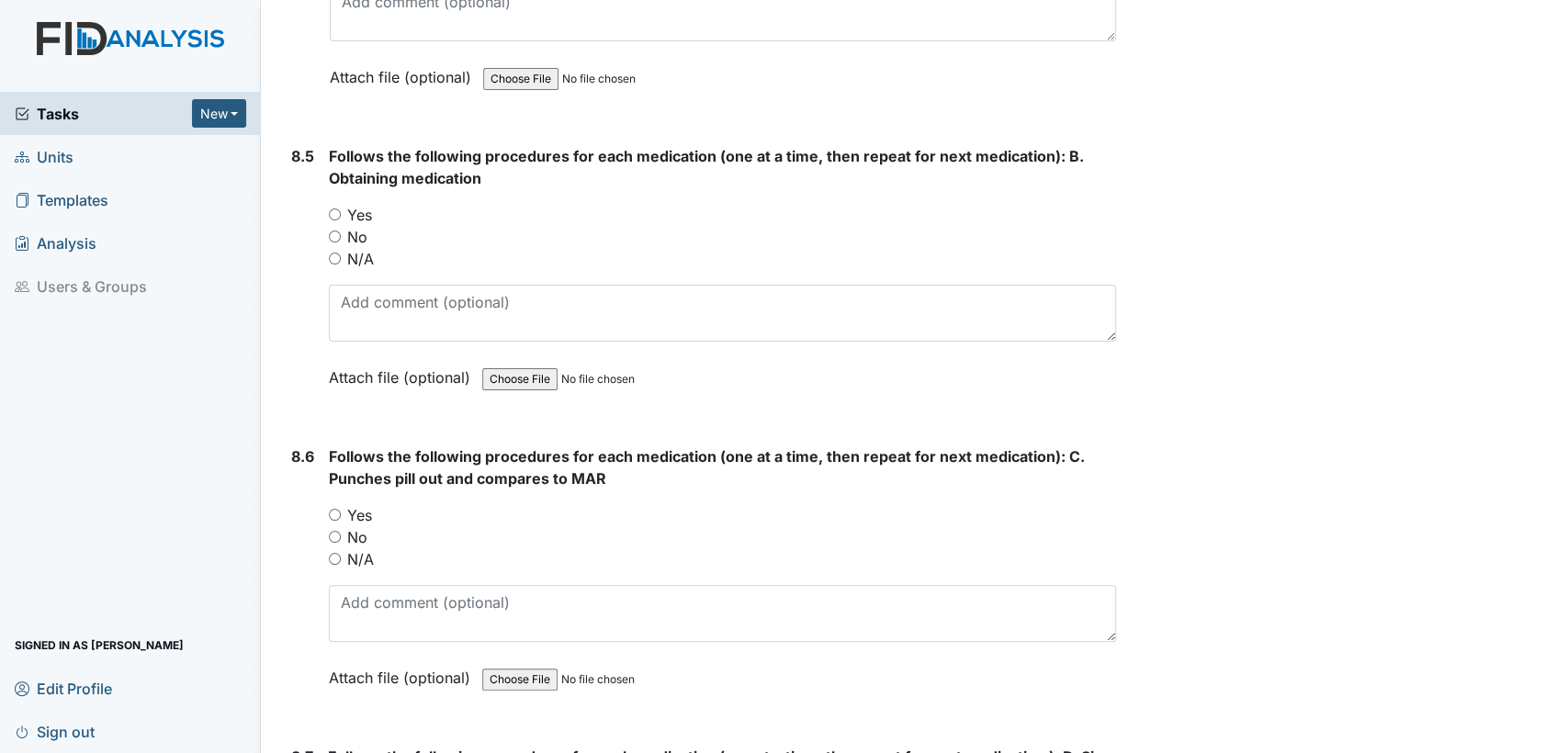
click at [333, 553] on input "N/A" at bounding box center [334, 559] width 12 height 12
radio input "true"
click at [332, 252] on input "N/A" at bounding box center [334, 258] width 12 height 12
radio input "true"
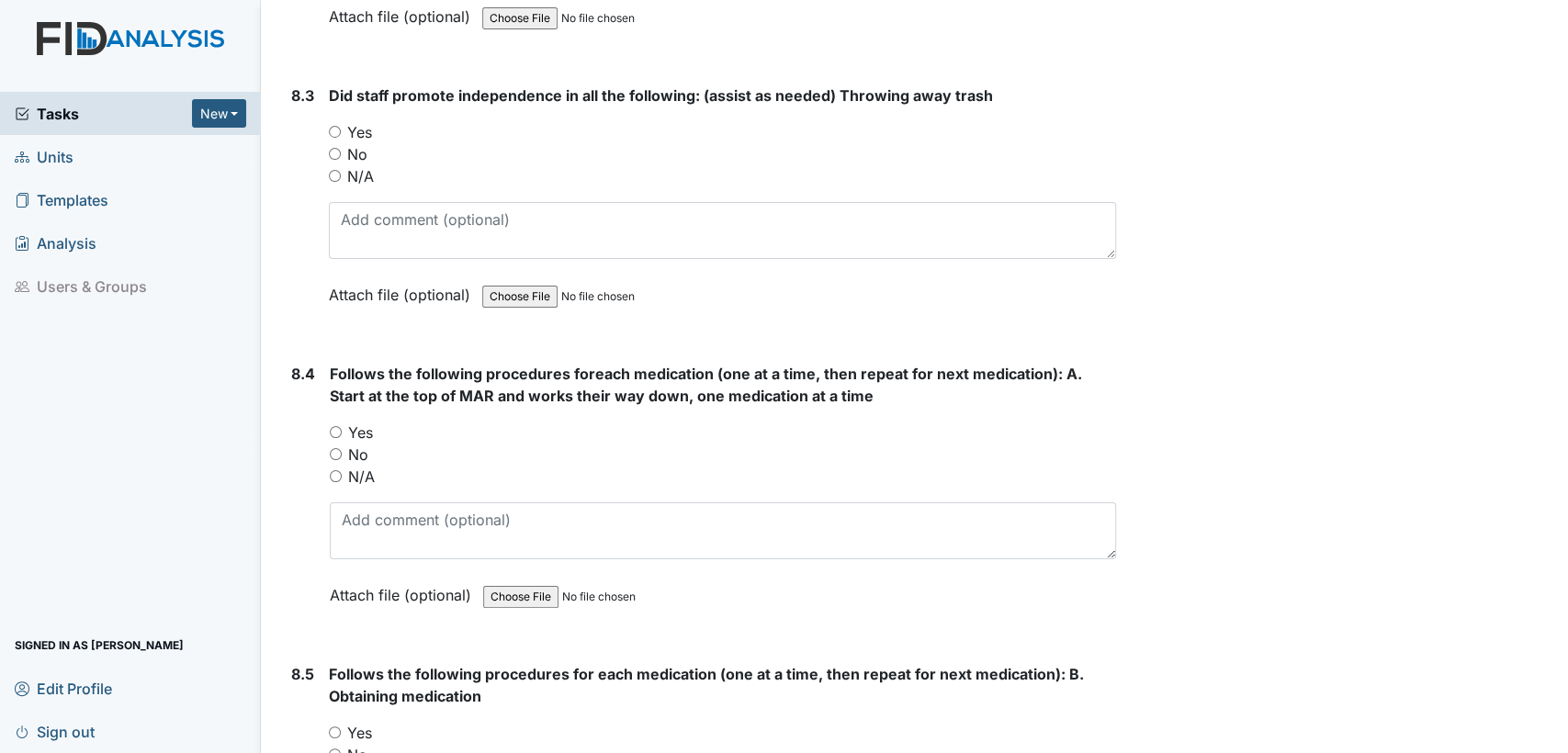
scroll to position [15202, 0]
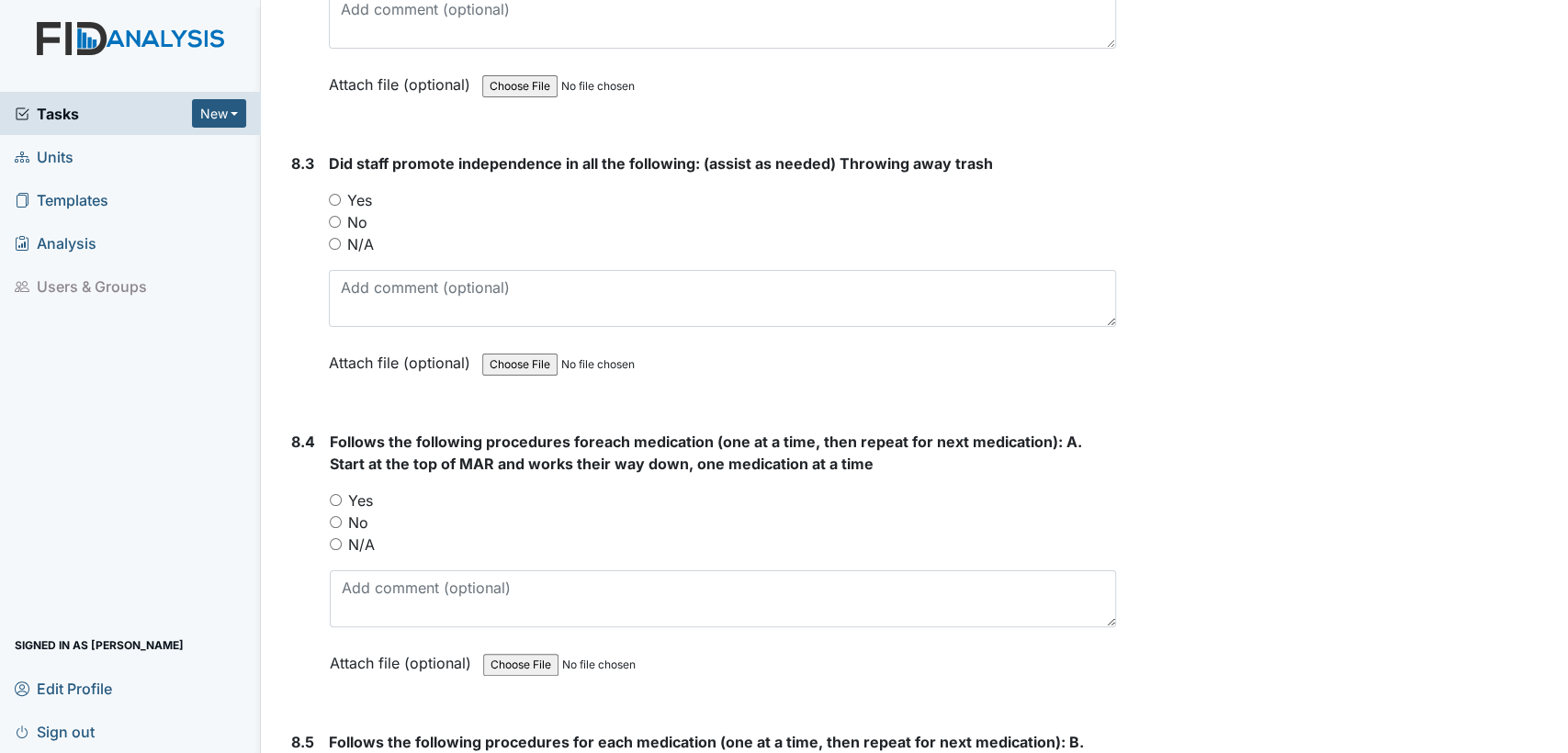
click at [333, 539] on input "N/A" at bounding box center [335, 544] width 12 height 12
radio input "true"
click at [335, 194] on input "Yes" at bounding box center [334, 200] width 12 height 12
radio input "true"
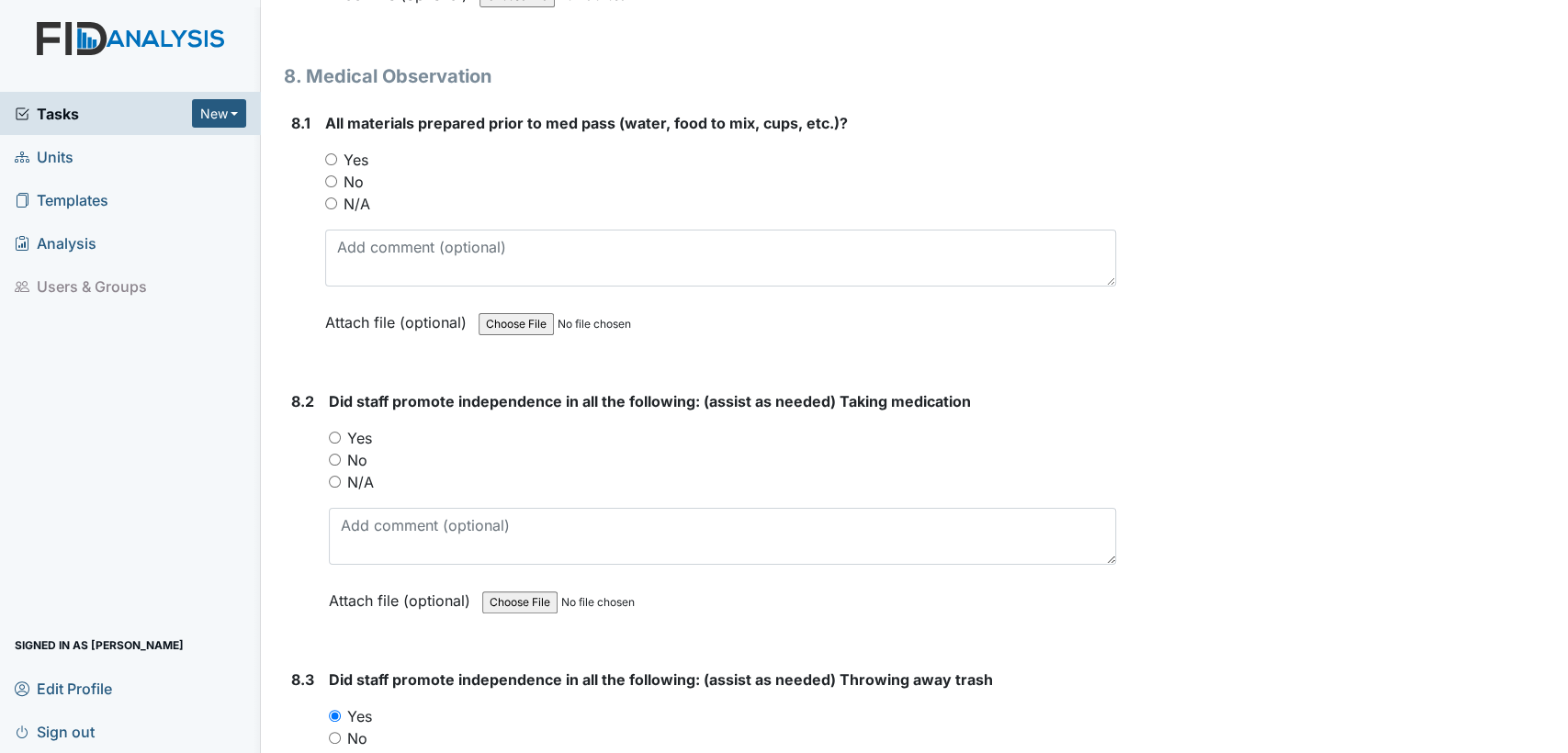
scroll to position [14630, 0]
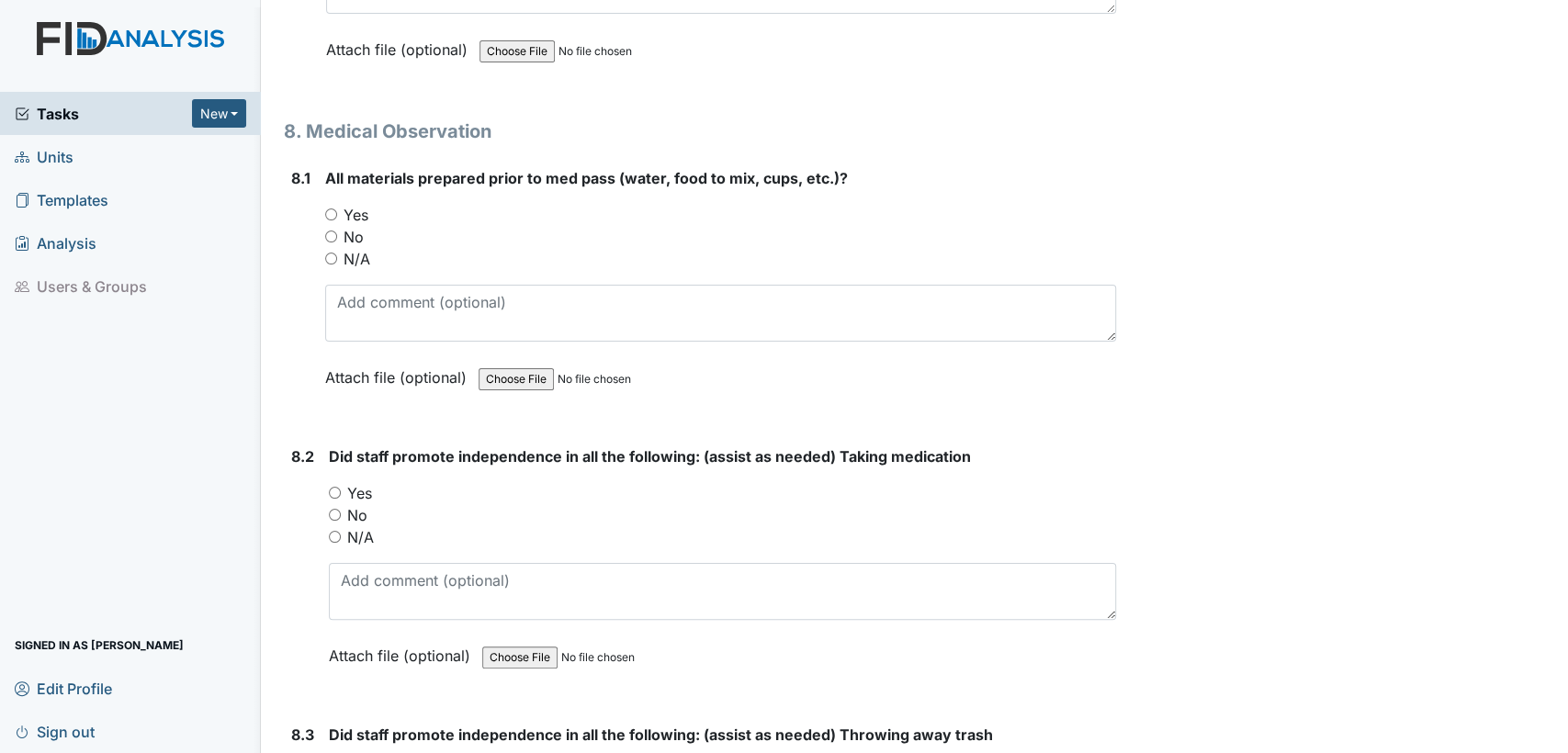
click at [328, 209] on input "Yes" at bounding box center [331, 214] width 12 height 12
radio input "true"
click at [334, 487] on input "Yes" at bounding box center [334, 492] width 12 height 12
radio input "true"
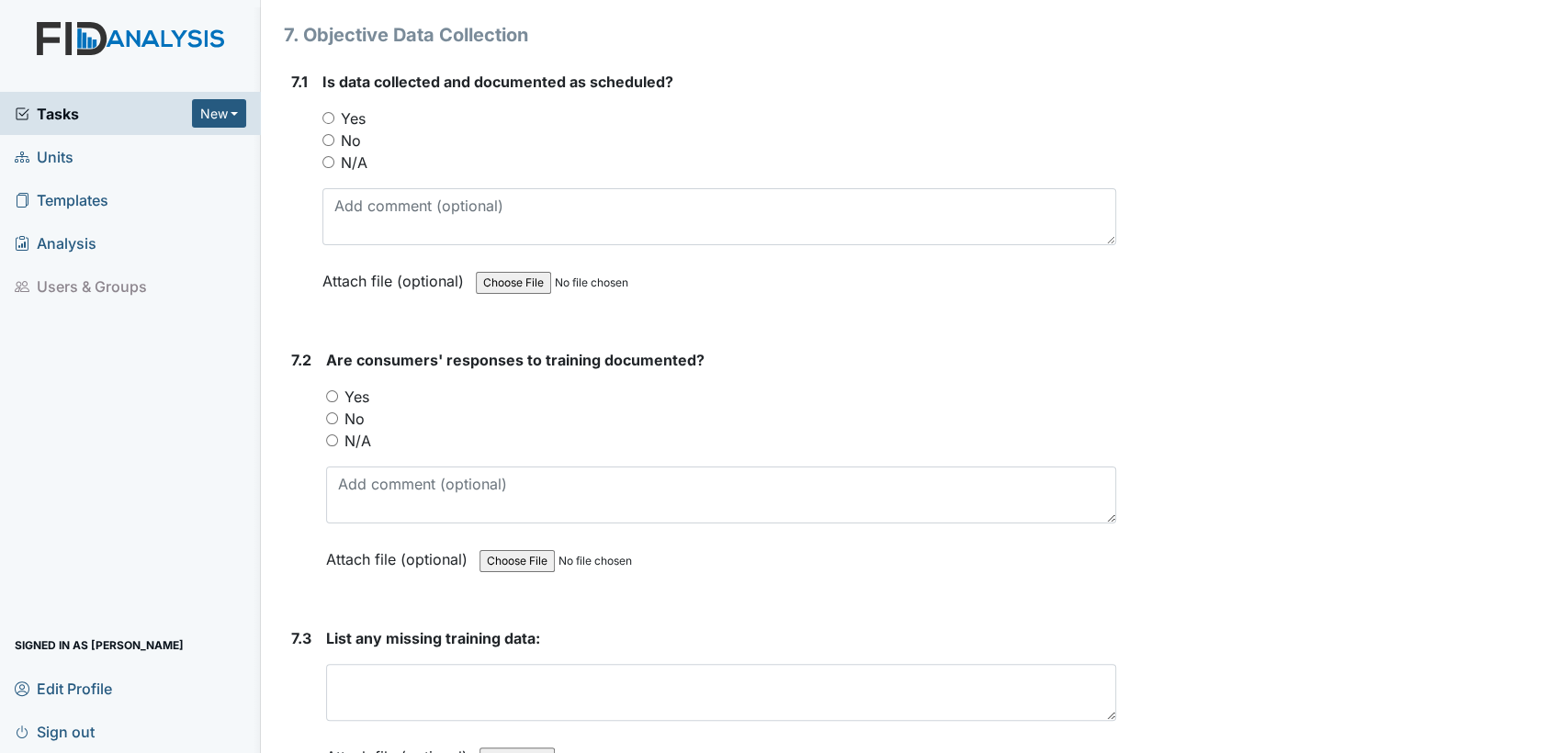
scroll to position [13827, 0]
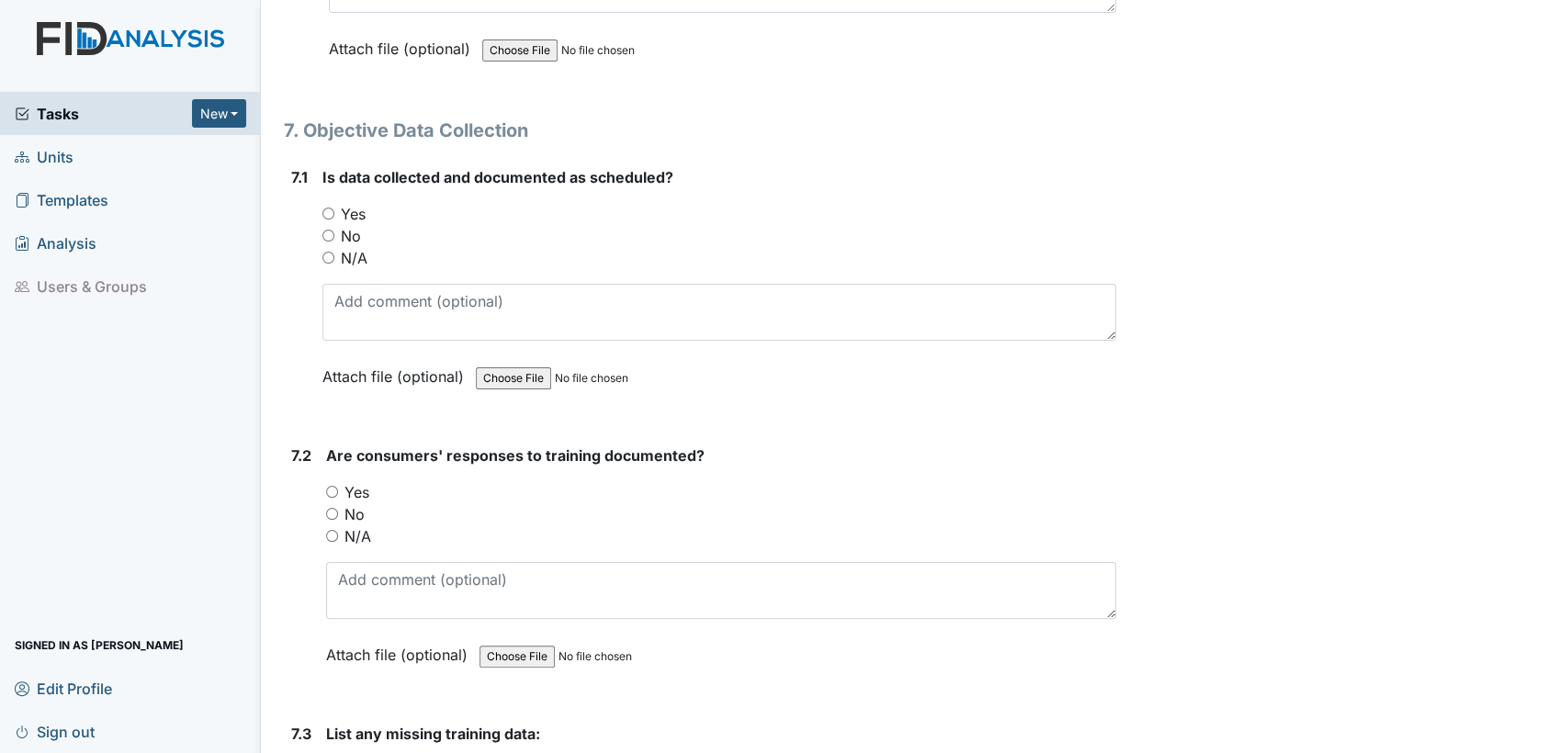
click at [331, 508] on input "No" at bounding box center [332, 514] width 12 height 12
radio input "true"
click at [327, 208] on input "Yes" at bounding box center [328, 213] width 12 height 12
radio input "true"
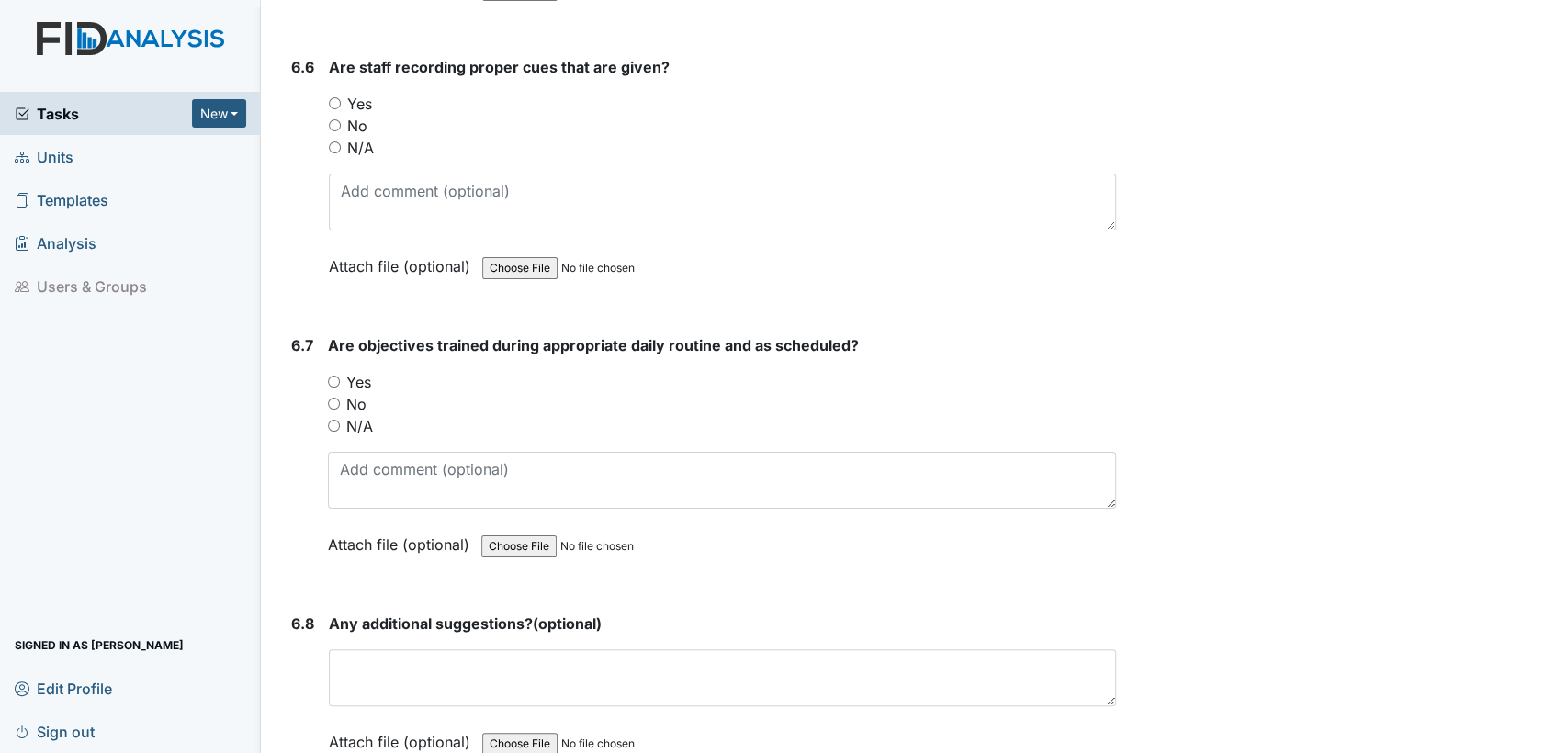
scroll to position [13011, 0]
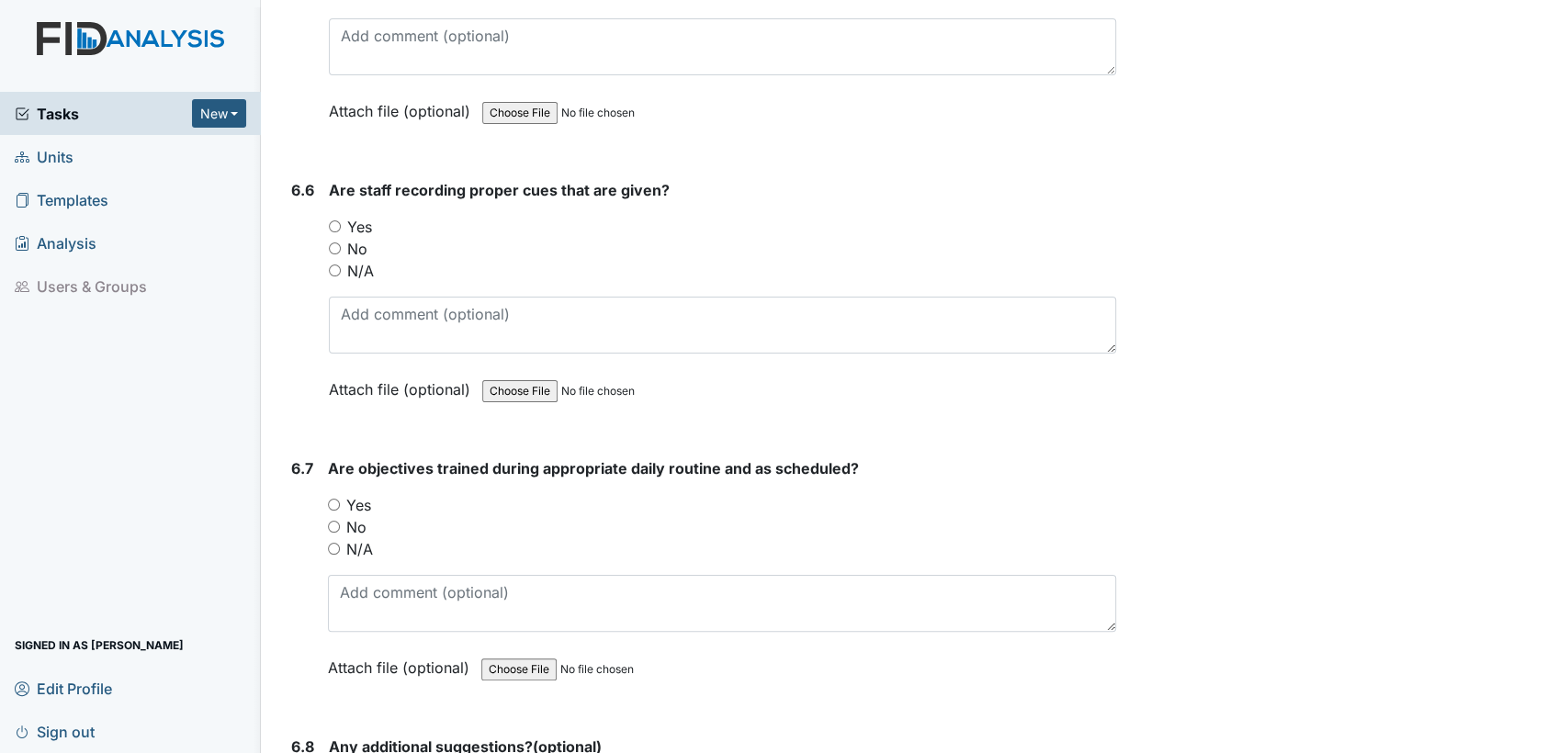
drag, startPoint x: 328, startPoint y: 457, endPoint x: 338, endPoint y: 225, distance: 232.2
click at [328, 499] on input "Yes" at bounding box center [333, 504] width 12 height 12
radio input "true"
click at [338, 243] on input "No" at bounding box center [334, 249] width 12 height 12
radio input "true"
